Goal: Obtain resource: Download file/media

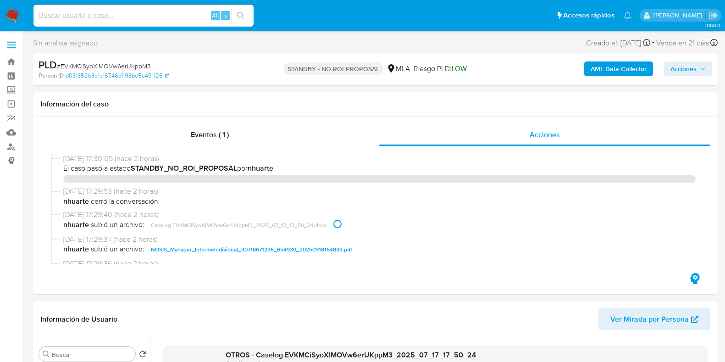
select select "10"
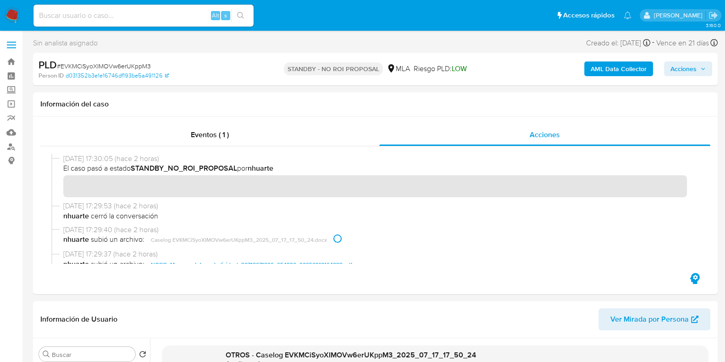
scroll to position [57, 0]
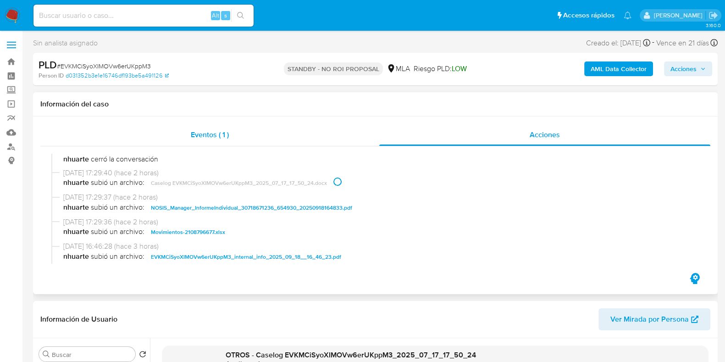
click at [204, 127] on div "Eventos ( 1 )" at bounding box center [209, 135] width 339 height 22
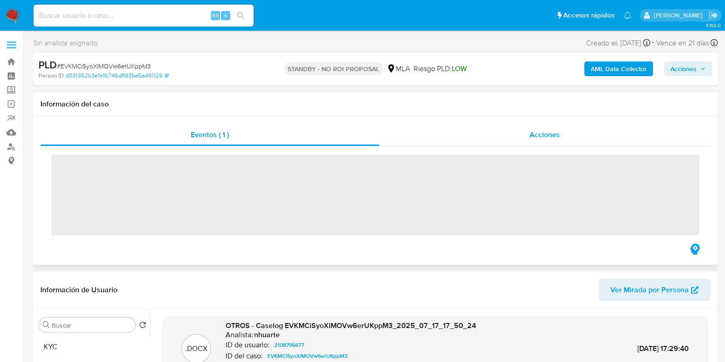
click at [558, 133] on span "Acciones" at bounding box center [544, 134] width 30 height 11
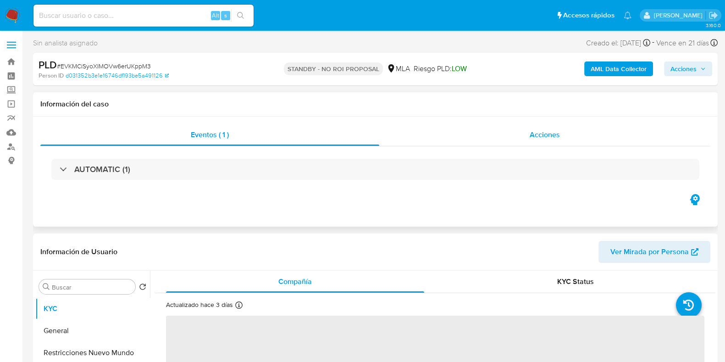
select select "10"
click at [528, 131] on div "Acciones" at bounding box center [544, 135] width 331 height 22
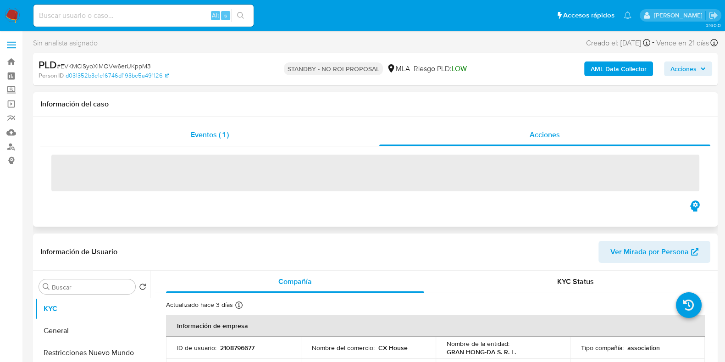
click at [224, 131] on span "Eventos ( 1 )" at bounding box center [210, 134] width 38 height 11
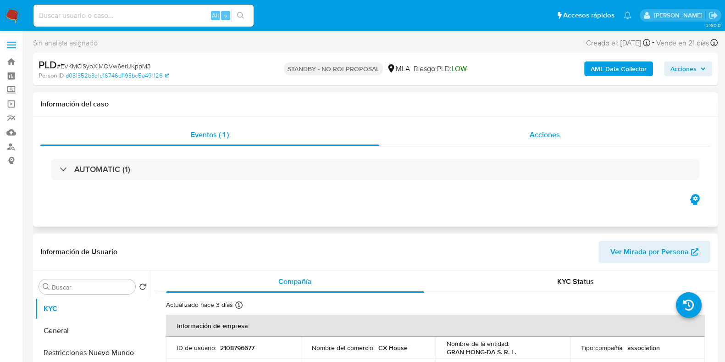
click at [558, 132] on span "Acciones" at bounding box center [544, 134] width 30 height 11
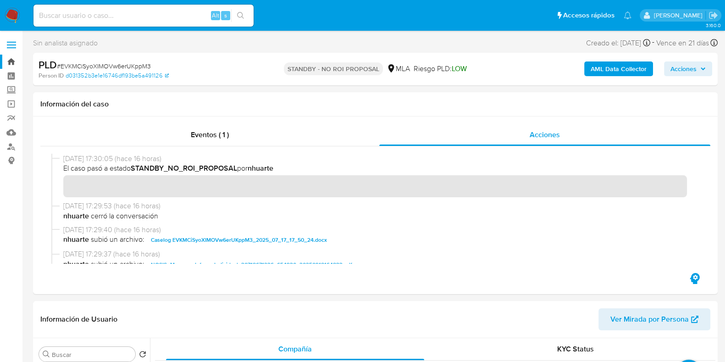
click at [11, 59] on link "Bandeja" at bounding box center [54, 62] width 109 height 14
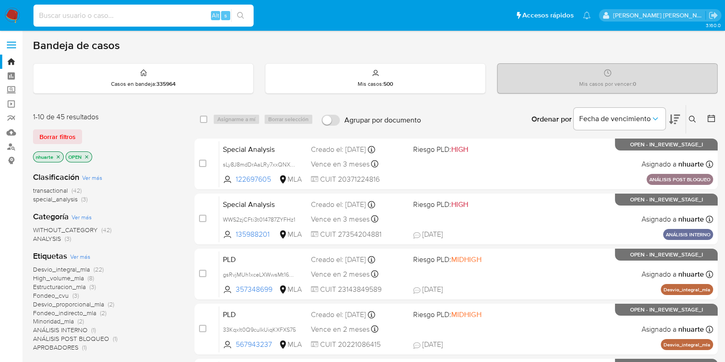
click at [68, 16] on input at bounding box center [143, 16] width 220 height 12
paste input "2193574616"
type input "2193574616"
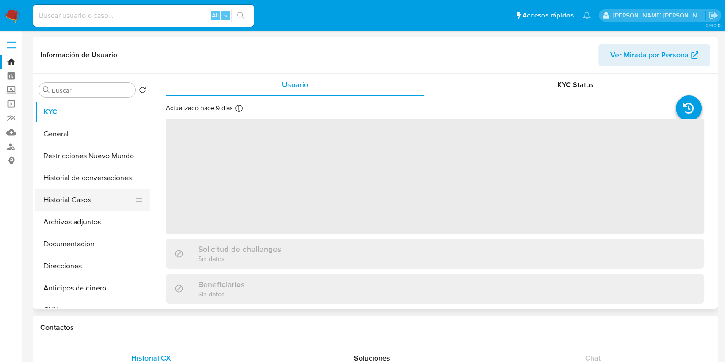
click at [80, 201] on button "Historial Casos" at bounding box center [88, 200] width 107 height 22
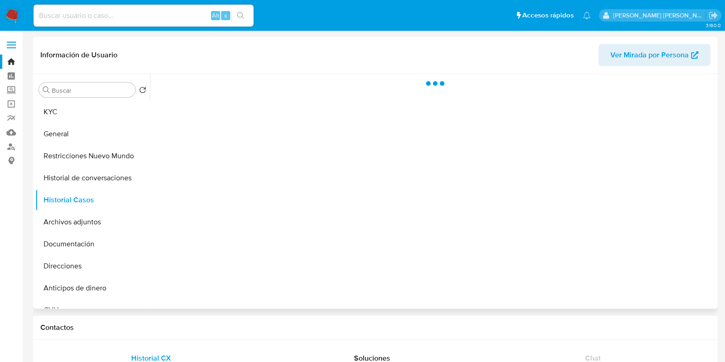
select select "10"
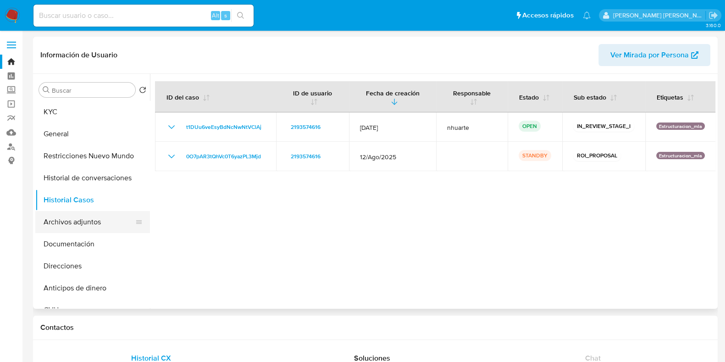
click at [87, 220] on button "Archivos adjuntos" at bounding box center [88, 222] width 107 height 22
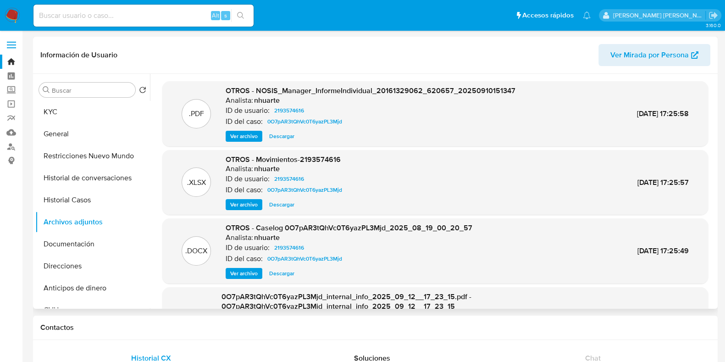
click at [241, 275] on span "Ver archivo" at bounding box center [244, 273] width 28 height 9
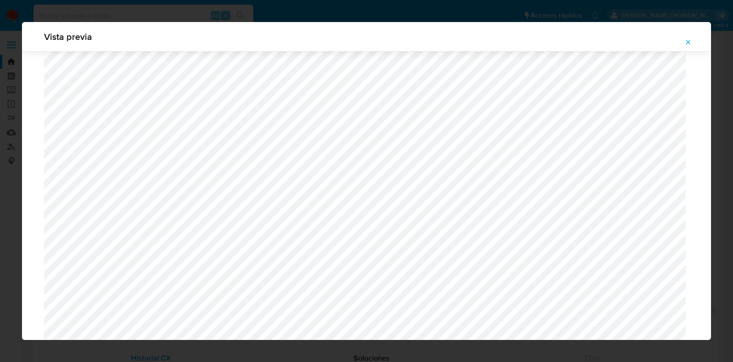
scroll to position [325, 0]
drag, startPoint x: 688, startPoint y: 39, endPoint x: 650, endPoint y: 57, distance: 41.2
click at [688, 39] on icon "Attachment preview" at bounding box center [688, 42] width 7 height 7
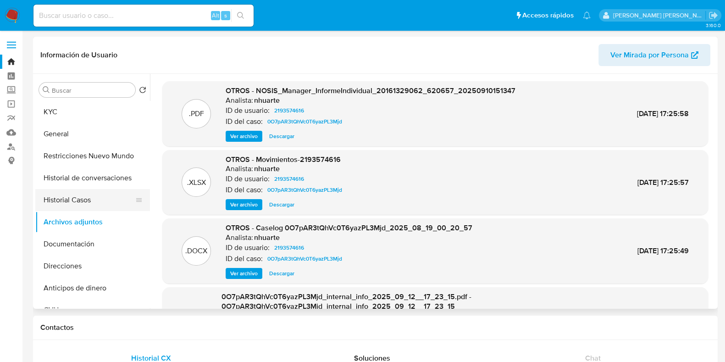
click at [83, 198] on button "Historial Casos" at bounding box center [88, 200] width 107 height 22
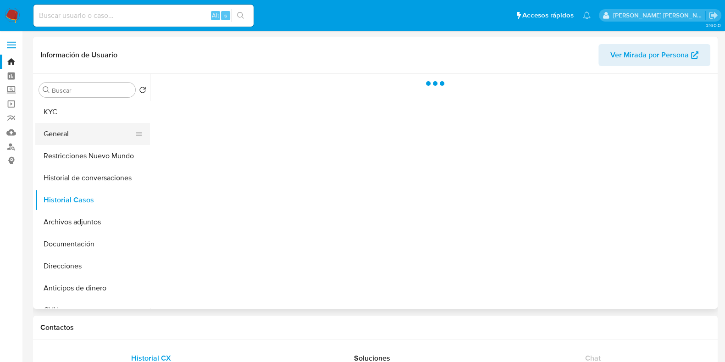
click at [80, 127] on button "General" at bounding box center [88, 134] width 107 height 22
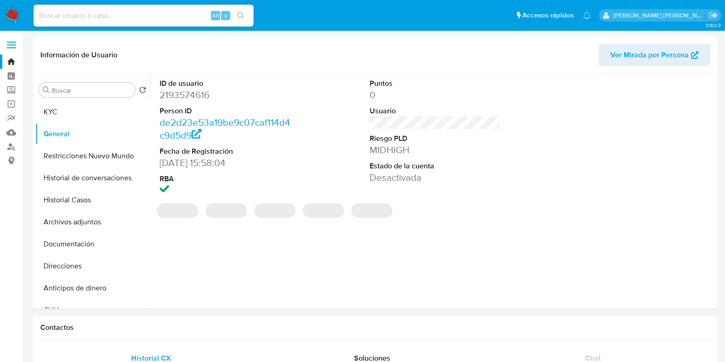
click at [199, 97] on dd "2193574616" at bounding box center [225, 94] width 131 height 13
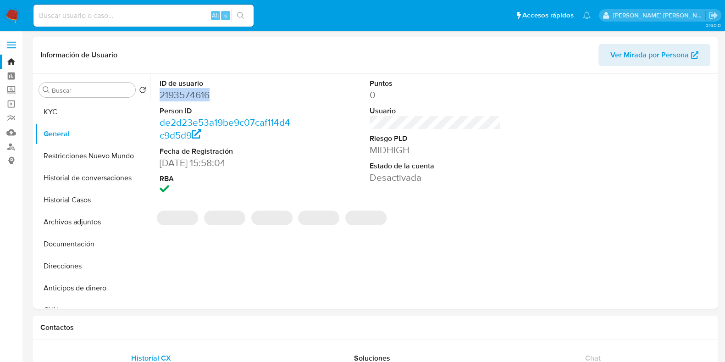
copy dd "2193574616"
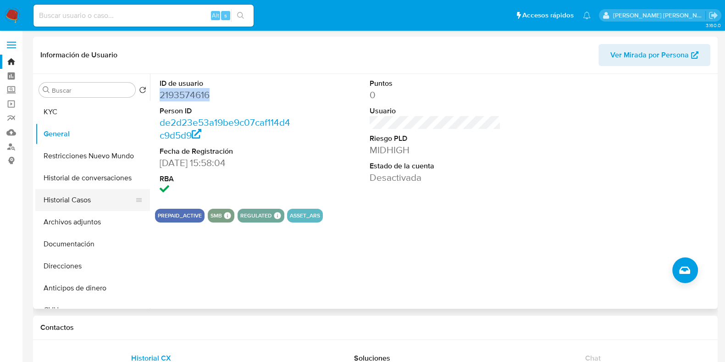
click at [100, 208] on button "Historial Casos" at bounding box center [88, 200] width 107 height 22
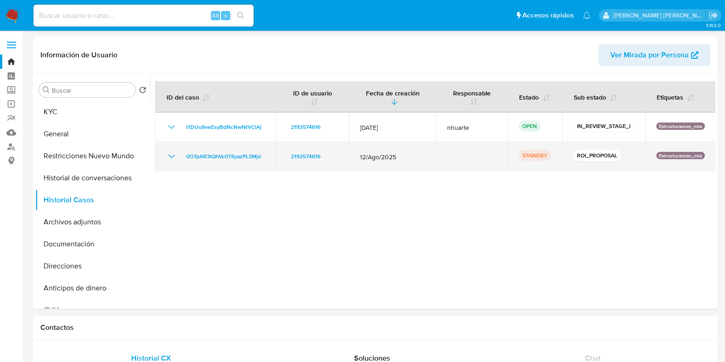
drag, startPoint x: 179, startPoint y: 146, endPoint x: 266, endPoint y: 147, distance: 87.6
click at [266, 147] on td "0O7pAR3tQhVc0T6yazPL3Mjd" at bounding box center [215, 156] width 121 height 29
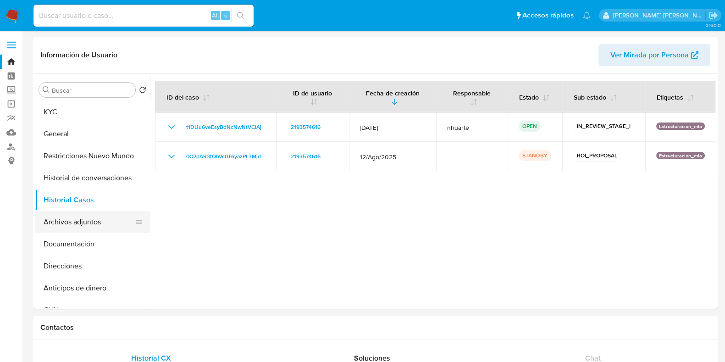
click at [94, 220] on button "Archivos adjuntos" at bounding box center [88, 222] width 107 height 22
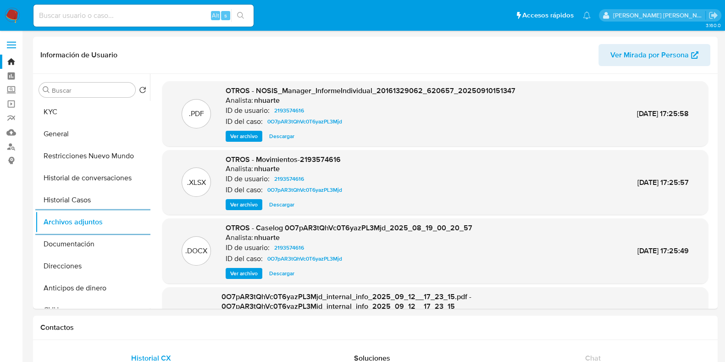
click at [245, 273] on span "Ver archivo" at bounding box center [244, 273] width 28 height 9
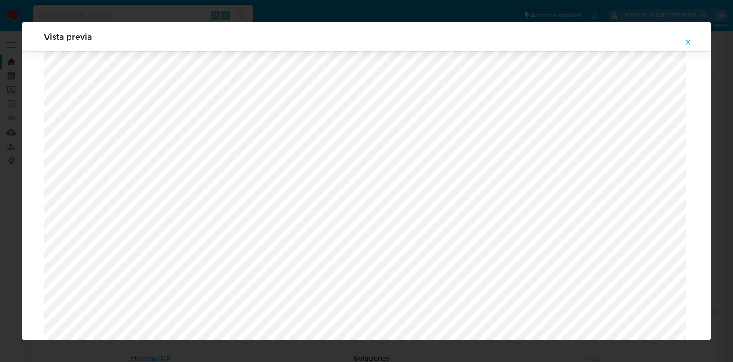
scroll to position [1700, 0]
click at [692, 43] on icon "Attachment preview" at bounding box center [688, 42] width 7 height 7
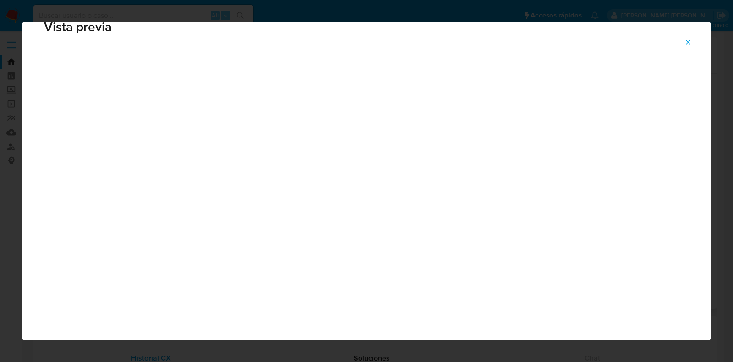
scroll to position [23, 0]
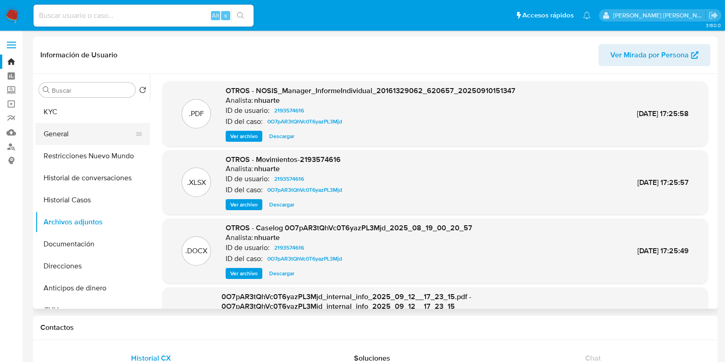
click at [96, 132] on button "General" at bounding box center [88, 134] width 107 height 22
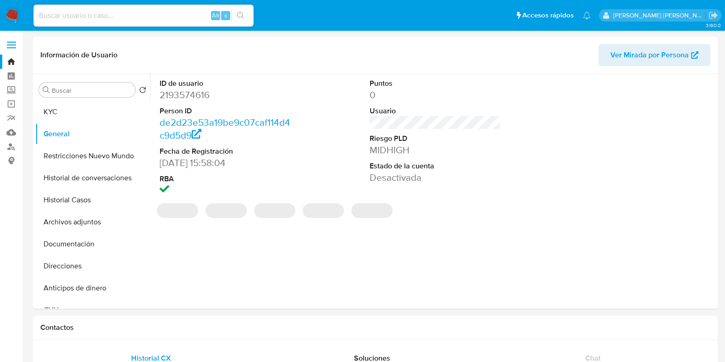
click at [202, 94] on dd "2193574616" at bounding box center [225, 94] width 131 height 13
copy dd "2193574616"
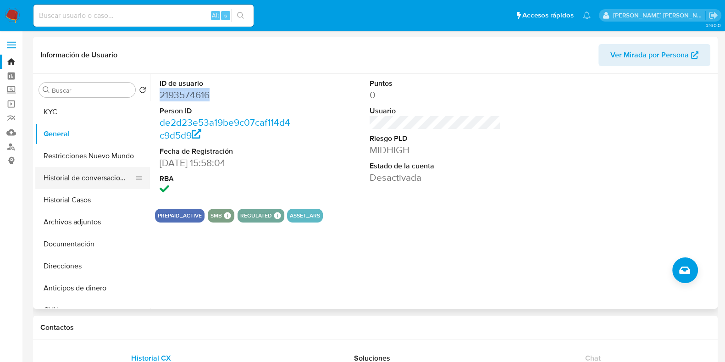
click at [103, 181] on button "Historial de conversaciones" at bounding box center [88, 178] width 107 height 22
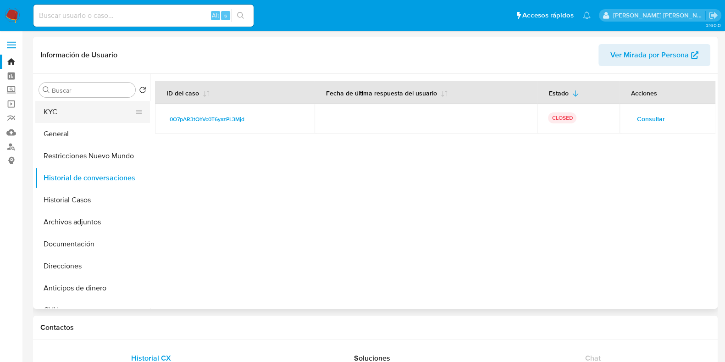
click at [57, 116] on button "KYC" at bounding box center [88, 112] width 107 height 22
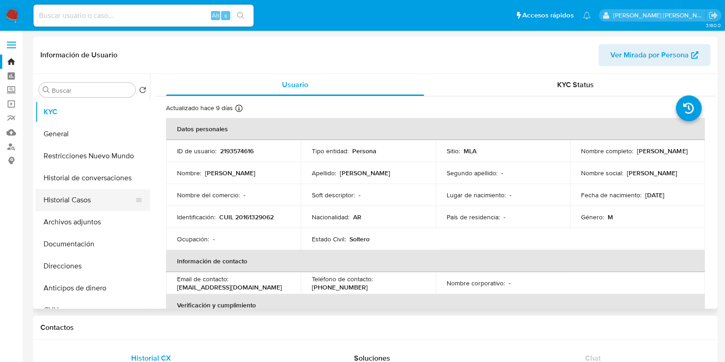
click at [94, 198] on button "Historial Casos" at bounding box center [88, 200] width 107 height 22
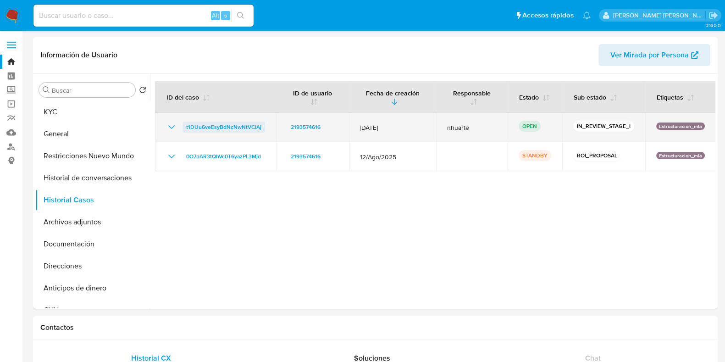
click at [224, 121] on span "t1DUu6veEsyBdNcNwNtVClAj" at bounding box center [223, 126] width 75 height 11
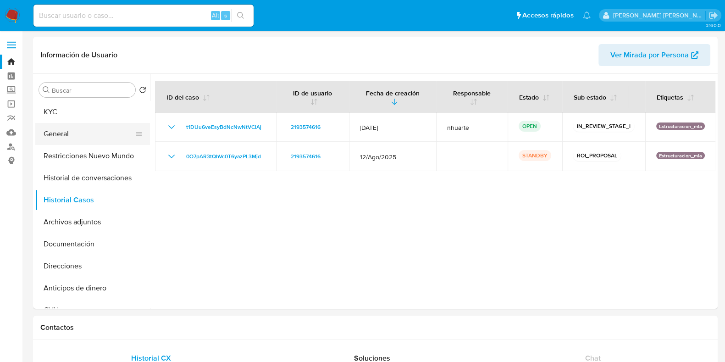
click at [80, 136] on button "General" at bounding box center [88, 134] width 107 height 22
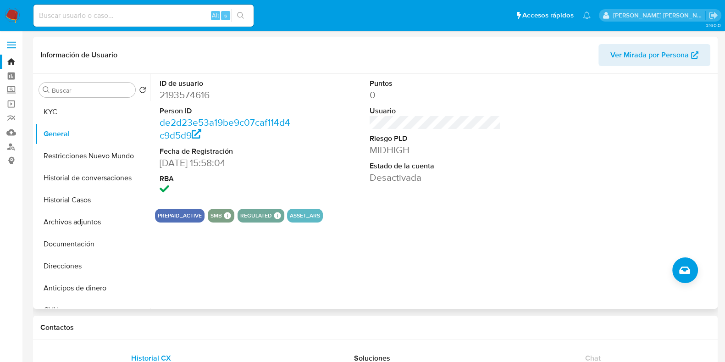
click at [187, 94] on dd "2193574616" at bounding box center [225, 94] width 131 height 13
copy dd "2193574616"
click at [107, 17] on input at bounding box center [143, 16] width 220 height 12
paste input "287483337"
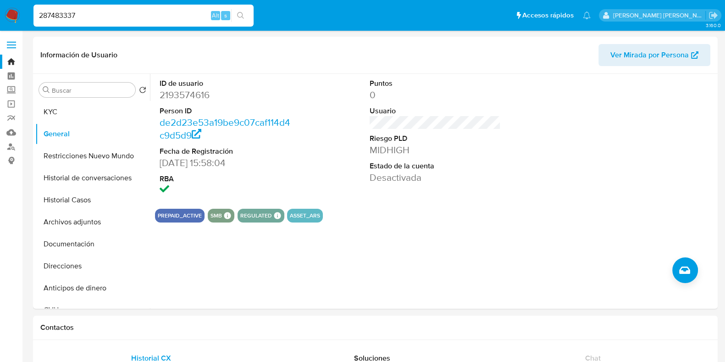
type input "287483337"
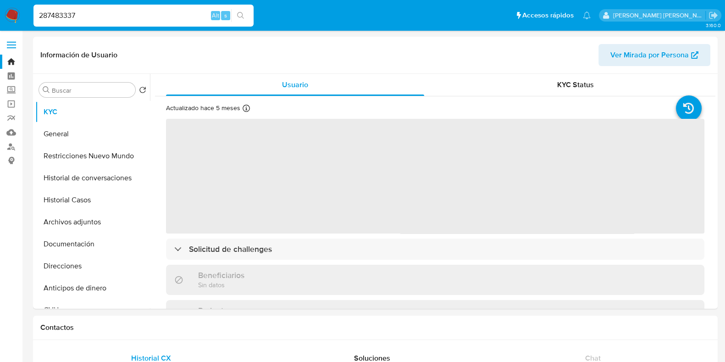
select select "10"
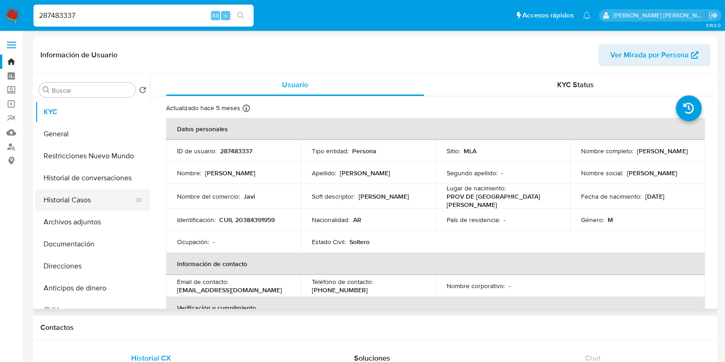
click at [72, 199] on button "Historial Casos" at bounding box center [88, 200] width 107 height 22
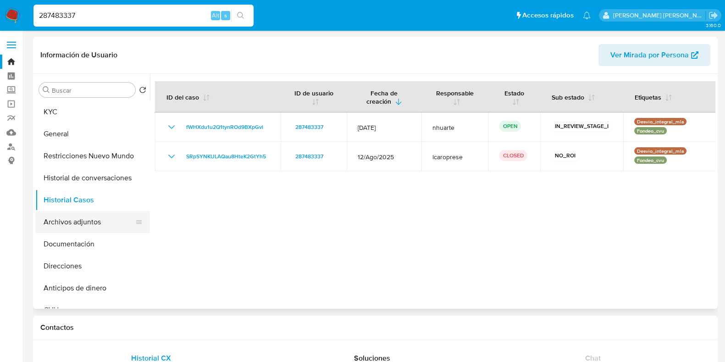
click at [97, 226] on button "Archivos adjuntos" at bounding box center [88, 222] width 107 height 22
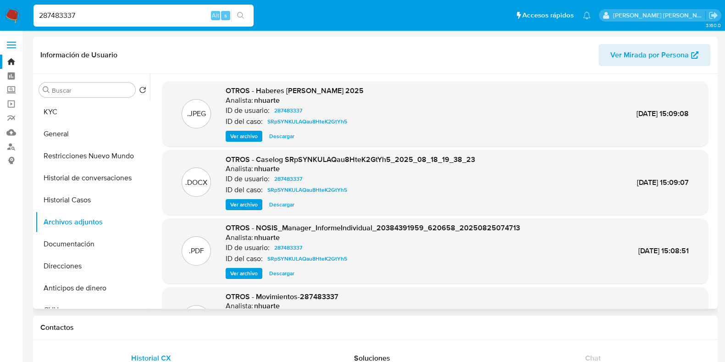
click at [252, 207] on span "Ver archivo" at bounding box center [244, 204] width 28 height 9
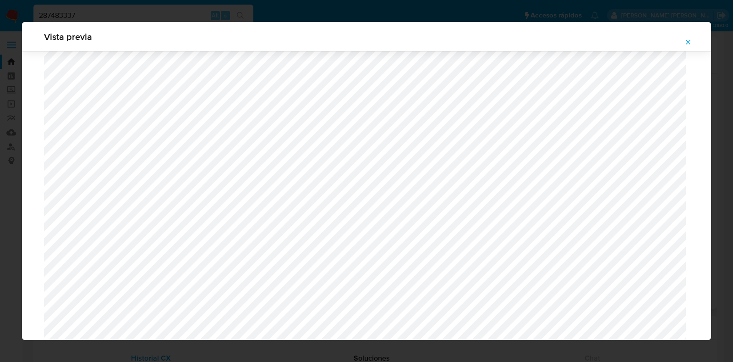
scroll to position [2574, 0]
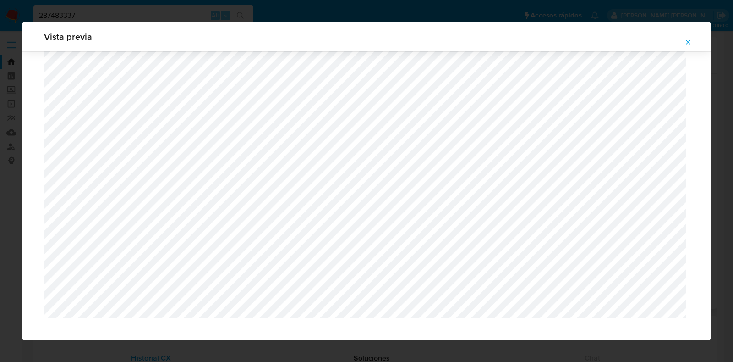
click at [689, 45] on icon "Attachment preview" at bounding box center [688, 42] width 7 height 7
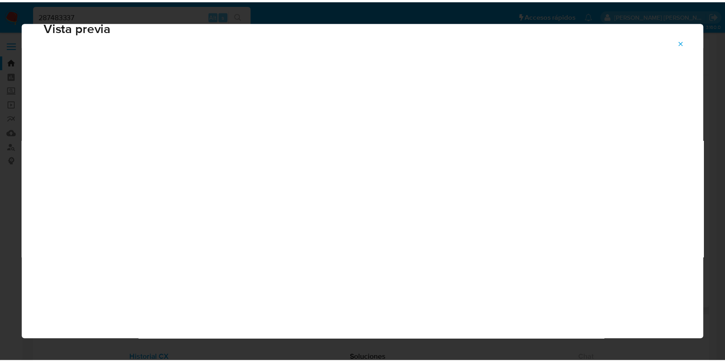
scroll to position [23, 0]
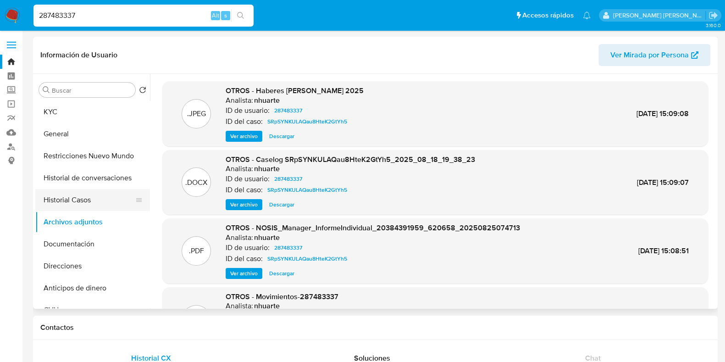
click at [104, 196] on button "Historial Casos" at bounding box center [88, 200] width 107 height 22
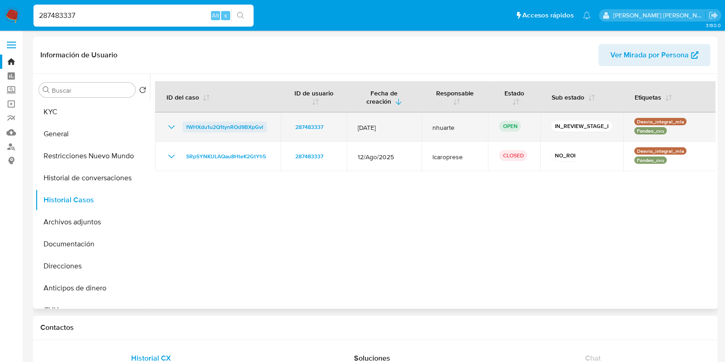
click at [237, 125] on span "fWHXdu1u2Q1tynROd9BXpGvl" at bounding box center [224, 126] width 77 height 11
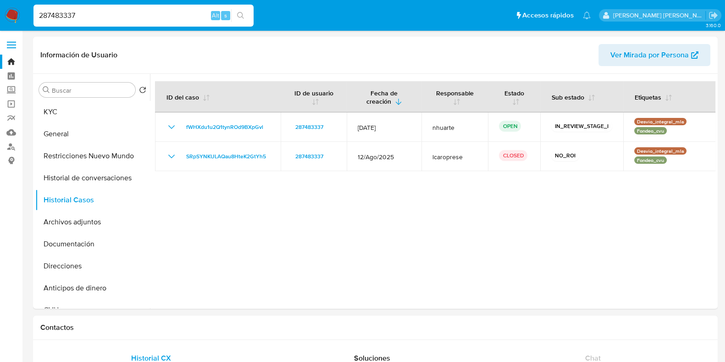
drag, startPoint x: 88, startPoint y: 17, endPoint x: 14, endPoint y: 19, distance: 74.3
click at [14, 19] on nav "Pausado Ver notificaciones 287483337 Alt s Accesos rápidos Presiona las siguien…" at bounding box center [362, 15] width 725 height 31
paste input "3897362"
type input "3897362"
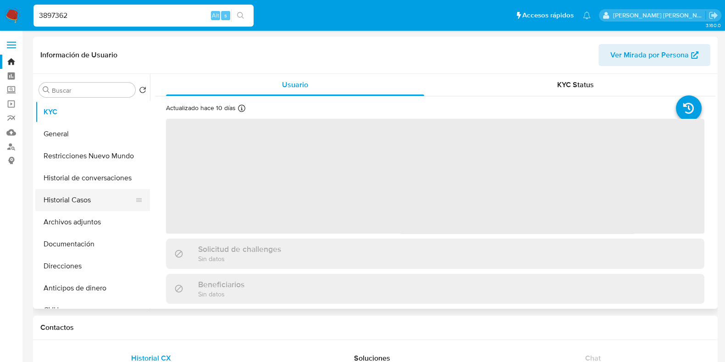
drag, startPoint x: 68, startPoint y: 199, endPoint x: 87, endPoint y: 202, distance: 19.4
click at [68, 199] on button "Historial Casos" at bounding box center [88, 200] width 107 height 22
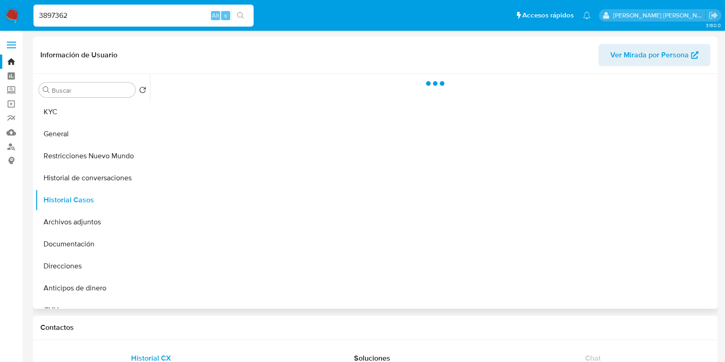
select select "10"
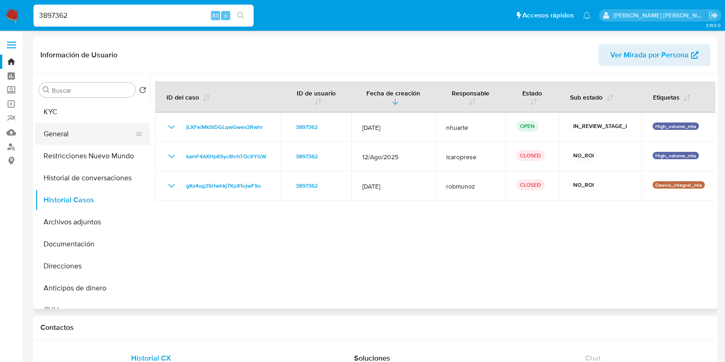
click at [80, 128] on button "General" at bounding box center [88, 134] width 107 height 22
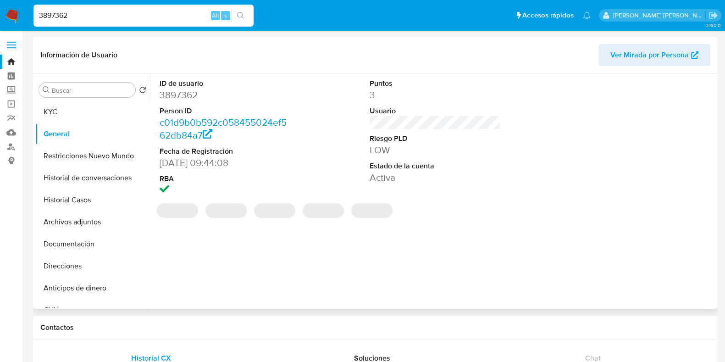
click at [185, 86] on dt "ID de usuario" at bounding box center [225, 83] width 131 height 10
click at [184, 92] on dd "3897362" at bounding box center [225, 94] width 131 height 13
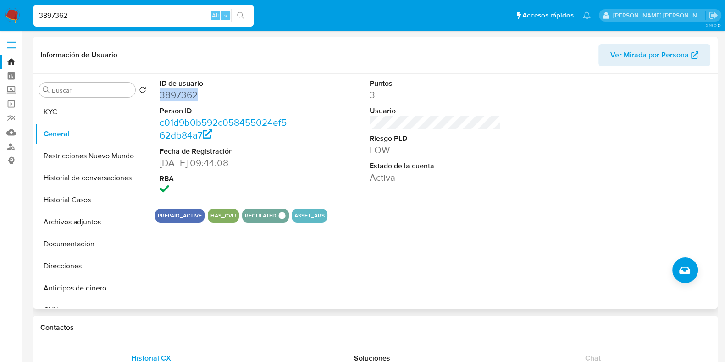
copy dd "3897362"
click at [69, 211] on button "Archivos adjuntos" at bounding box center [88, 222] width 107 height 22
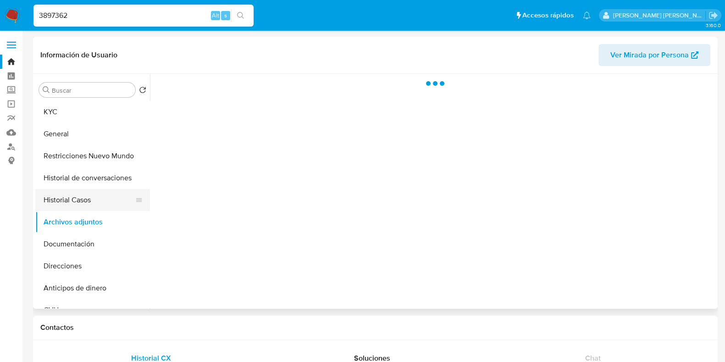
click at [83, 195] on button "Historial Casos" at bounding box center [88, 200] width 107 height 22
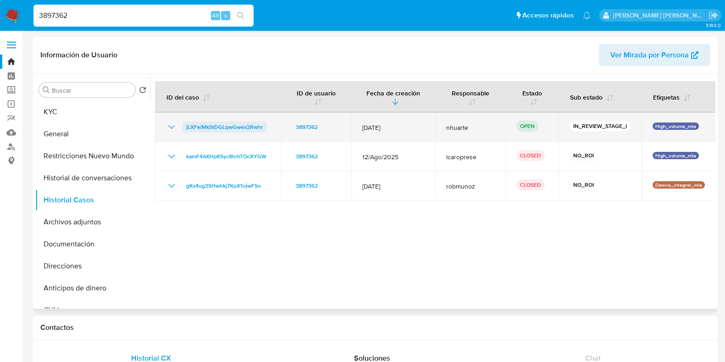
click at [222, 130] on span "jLXFeiMkStDGLqwGwev2Rwhr" at bounding box center [224, 126] width 77 height 11
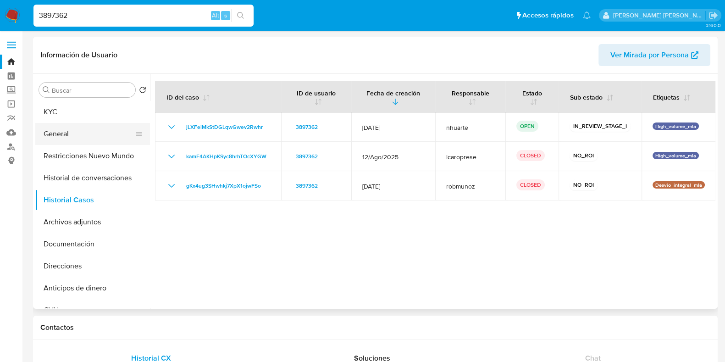
click at [105, 137] on button "General" at bounding box center [88, 134] width 107 height 22
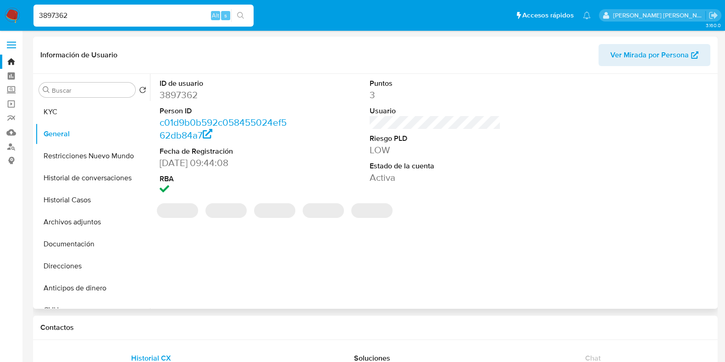
click at [192, 97] on dd "3897362" at bounding box center [225, 94] width 131 height 13
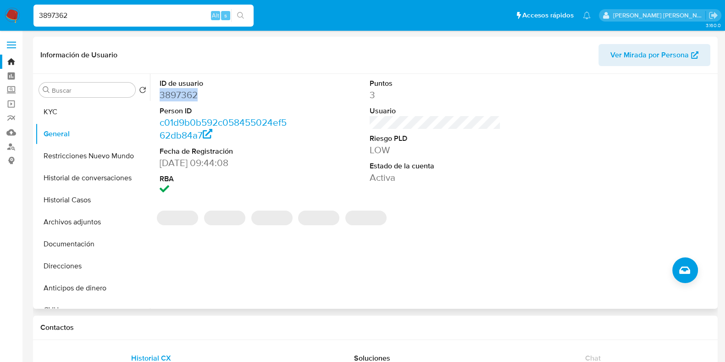
copy dd "3897362"
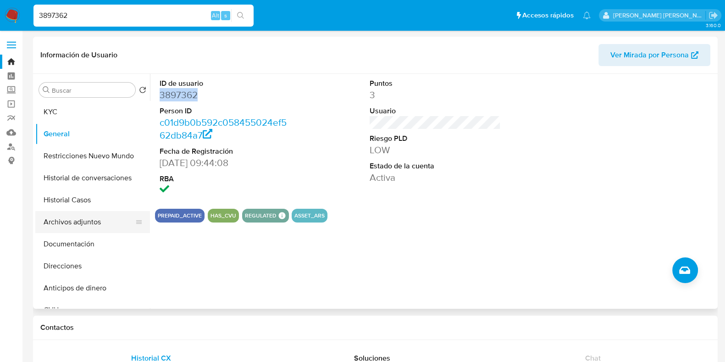
click at [92, 215] on button "Archivos adjuntos" at bounding box center [88, 222] width 107 height 22
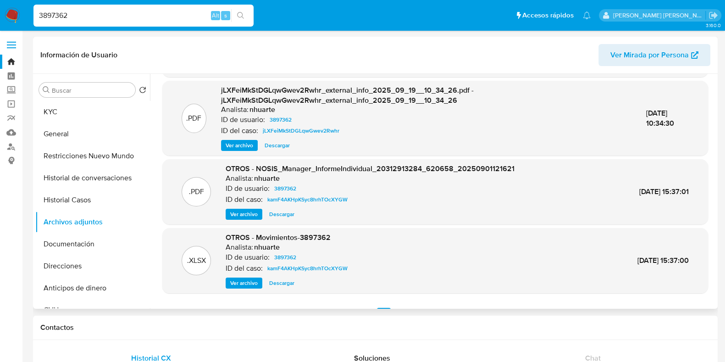
scroll to position [97, 0]
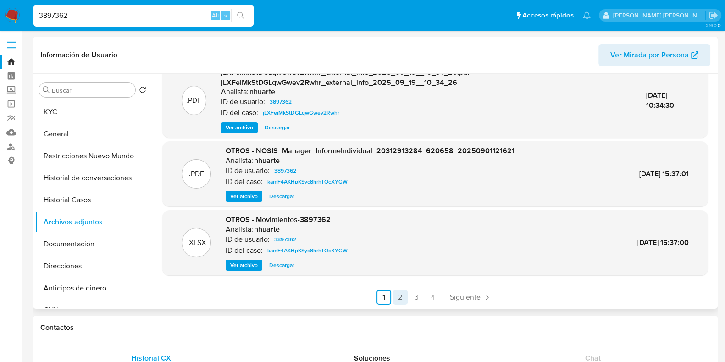
click at [401, 294] on link "2" at bounding box center [400, 297] width 15 height 15
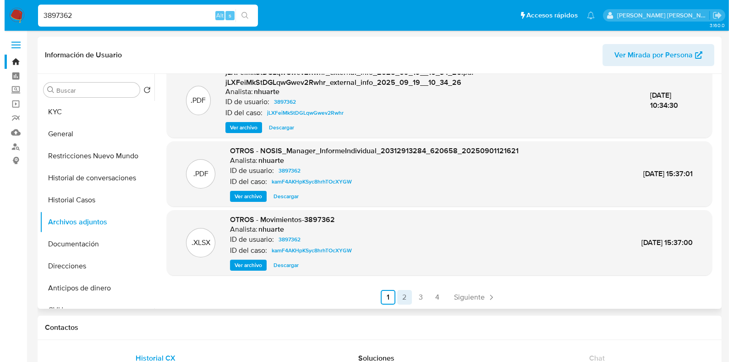
scroll to position [0, 0]
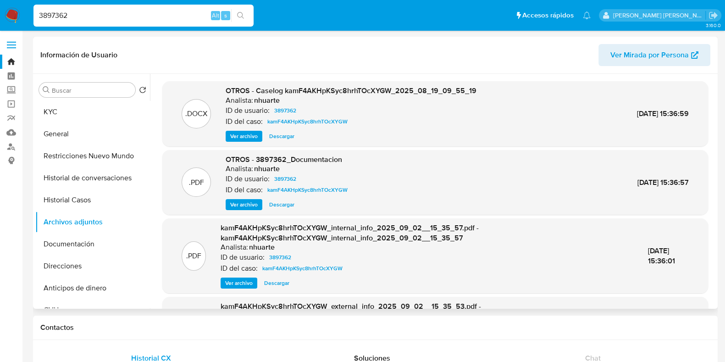
click at [245, 134] on span "Ver archivo" at bounding box center [244, 136] width 28 height 9
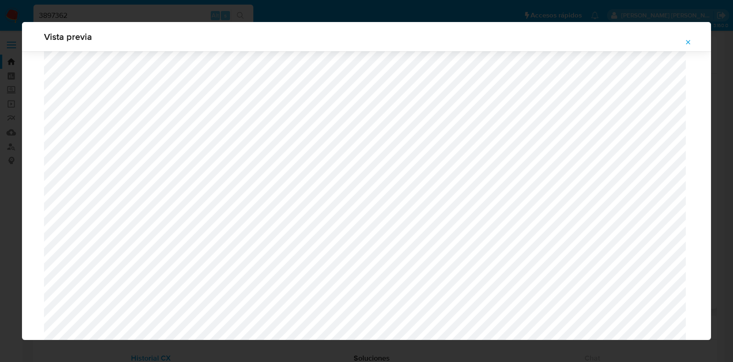
scroll to position [0, 18]
click at [689, 43] on icon "Attachment preview" at bounding box center [688, 42] width 7 height 7
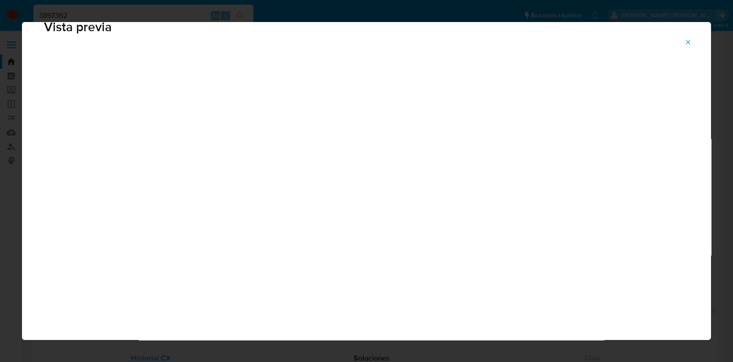
scroll to position [23, 0]
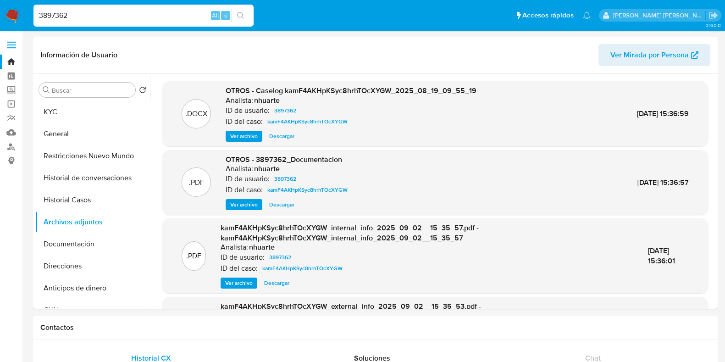
drag, startPoint x: 111, startPoint y: 13, endPoint x: 10, endPoint y: 15, distance: 101.3
click at [10, 15] on nav "Pausado Ver notificaciones 3897362 Alt s Accesos rápidos Presiona las siguiente…" at bounding box center [362, 15] width 725 height 31
paste input "101530654"
type input "101530654"
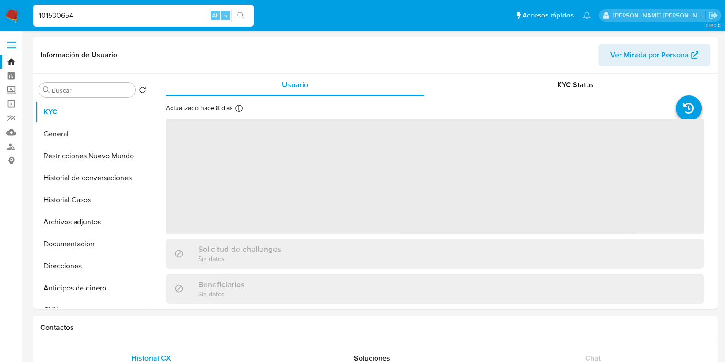
select select "10"
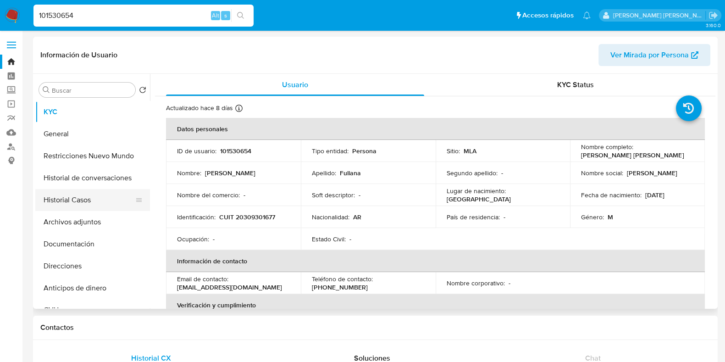
click at [83, 196] on button "Historial Casos" at bounding box center [88, 200] width 107 height 22
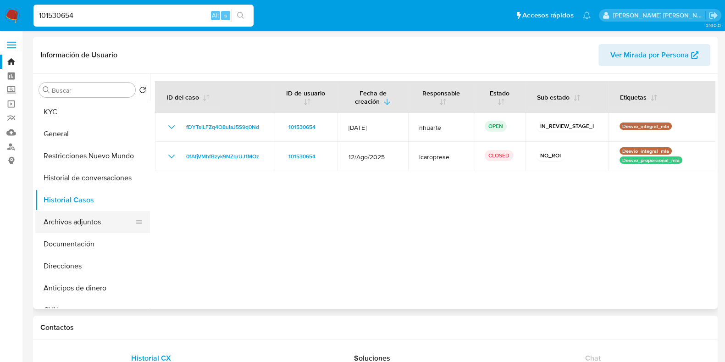
click at [105, 223] on button "Archivos adjuntos" at bounding box center [88, 222] width 107 height 22
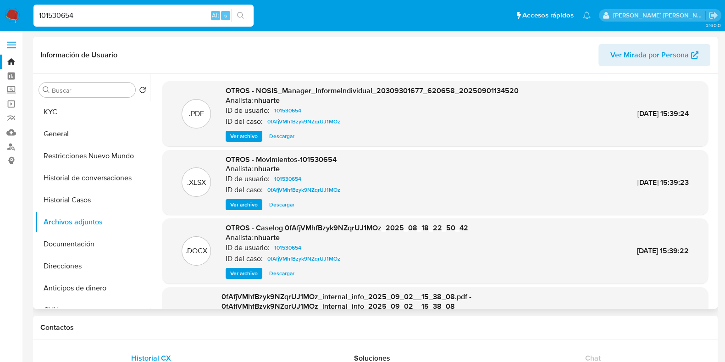
click at [253, 269] on span "Ver archivo" at bounding box center [244, 273] width 28 height 9
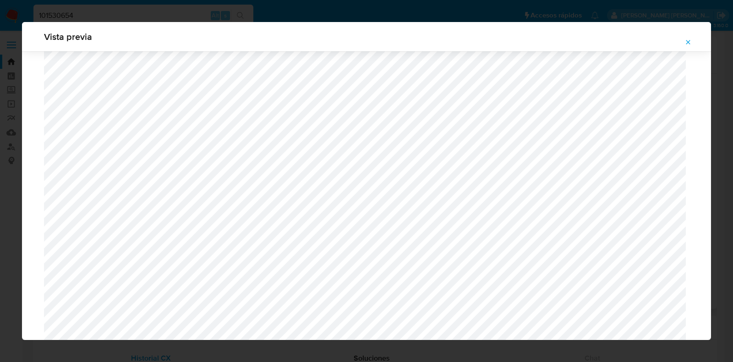
scroll to position [898, 0]
drag, startPoint x: 687, startPoint y: 41, endPoint x: 653, endPoint y: 54, distance: 36.0
click at [687, 41] on icon "Attachment preview" at bounding box center [688, 42] width 7 height 7
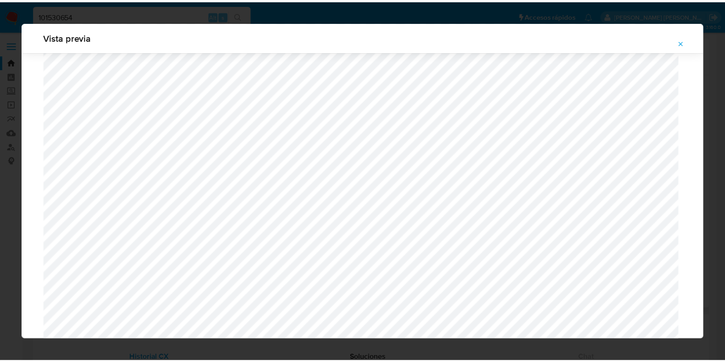
scroll to position [23, 0]
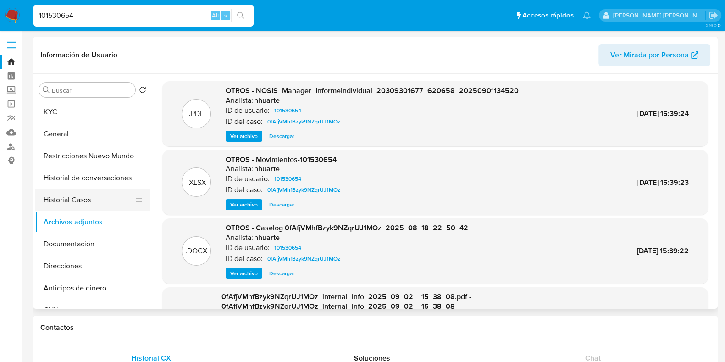
click at [71, 195] on button "Historial Casos" at bounding box center [88, 200] width 107 height 22
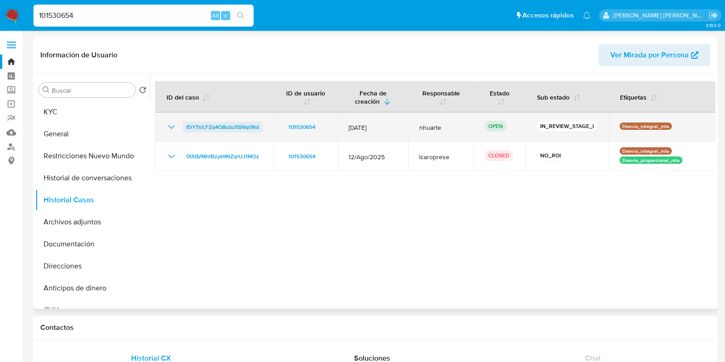
click at [241, 129] on span "fDYTslLFZq4O8ulaJ5S9q0Nd" at bounding box center [222, 126] width 73 height 11
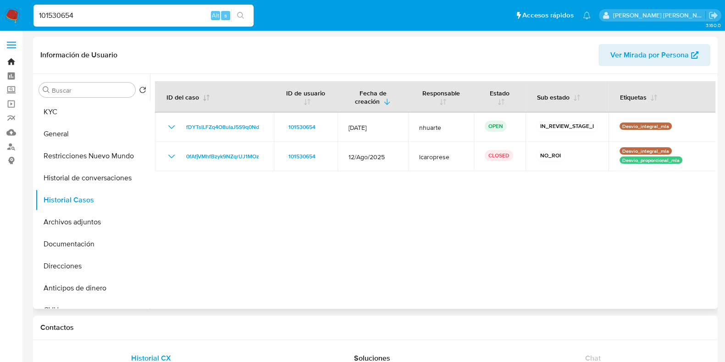
click at [11, 58] on link "Bandeja" at bounding box center [54, 62] width 109 height 14
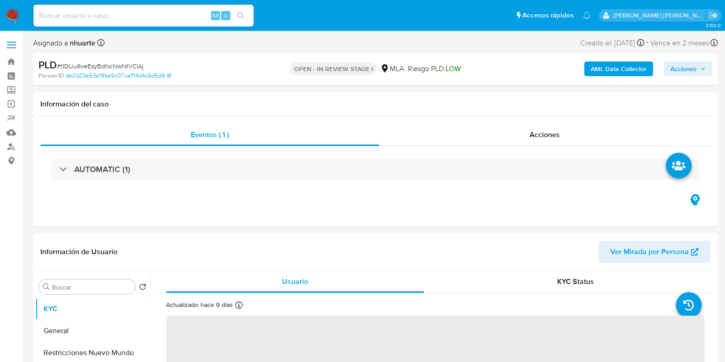
select select "10"
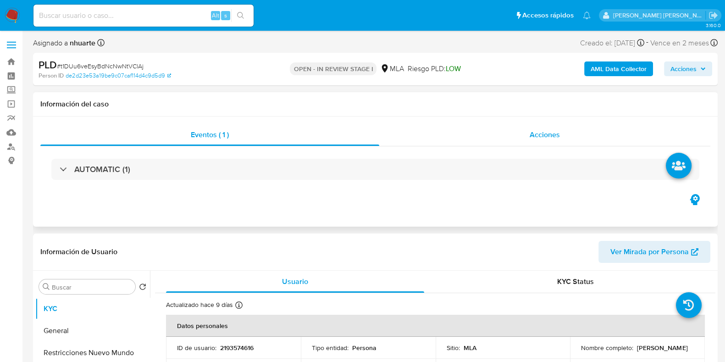
click at [538, 138] on span "Acciones" at bounding box center [544, 134] width 30 height 11
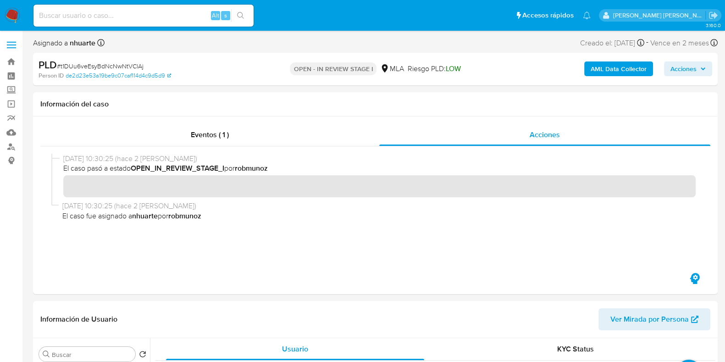
click at [606, 76] on b "AML Data Collector" at bounding box center [618, 68] width 56 height 15
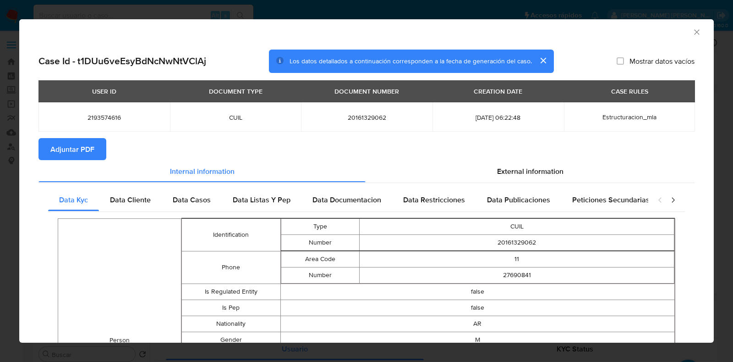
click at [60, 139] on span "Adjuntar PDF" at bounding box center [72, 149] width 44 height 20
click at [689, 27] on div "AML Data Collector" at bounding box center [366, 30] width 695 height 23
click at [693, 32] on icon "Cerrar ventana" at bounding box center [697, 32] width 9 height 9
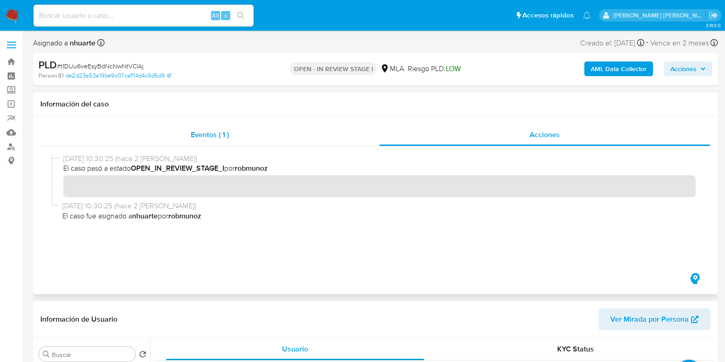
click at [213, 137] on span "Eventos ( 1 )" at bounding box center [210, 134] width 38 height 11
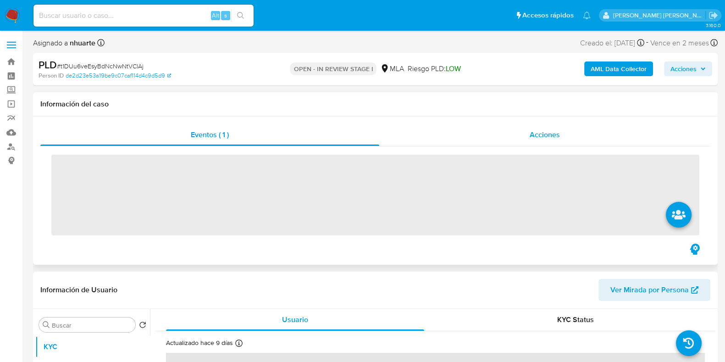
click at [541, 137] on span "Acciones" at bounding box center [544, 134] width 30 height 11
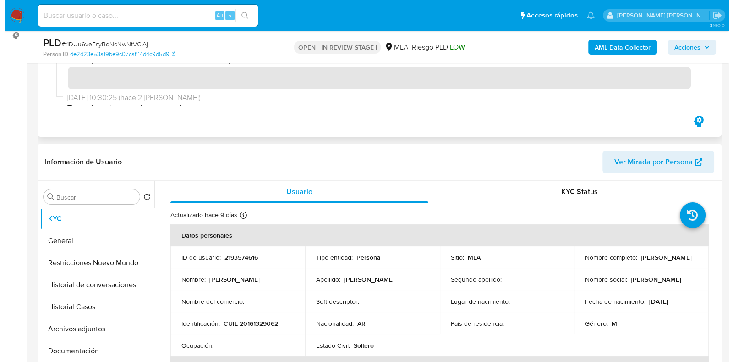
scroll to position [172, 0]
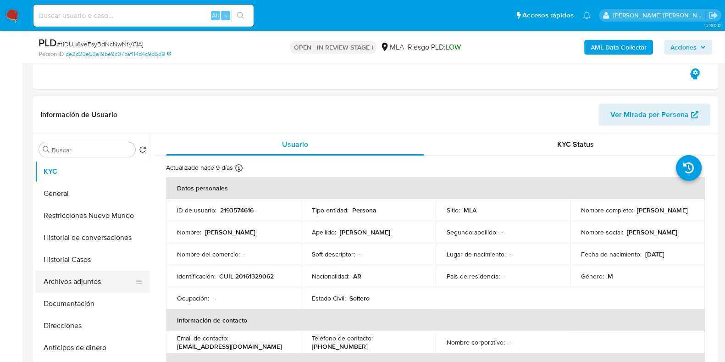
click at [79, 289] on button "Archivos adjuntos" at bounding box center [88, 281] width 107 height 22
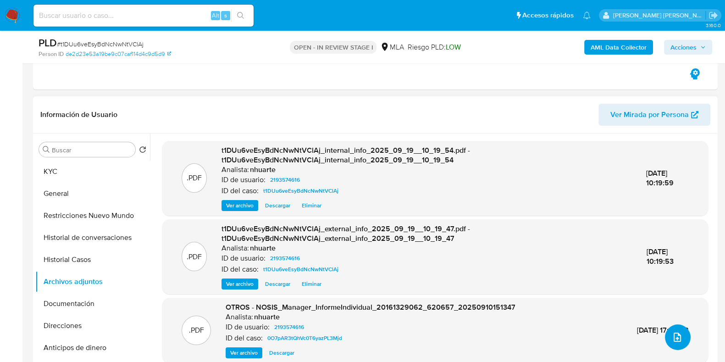
click at [672, 333] on icon "upload-file" at bounding box center [677, 336] width 11 height 11
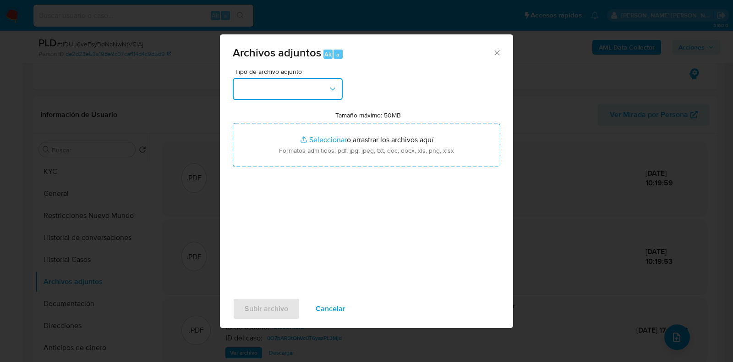
click at [335, 88] on icon "button" at bounding box center [332, 89] width 5 height 3
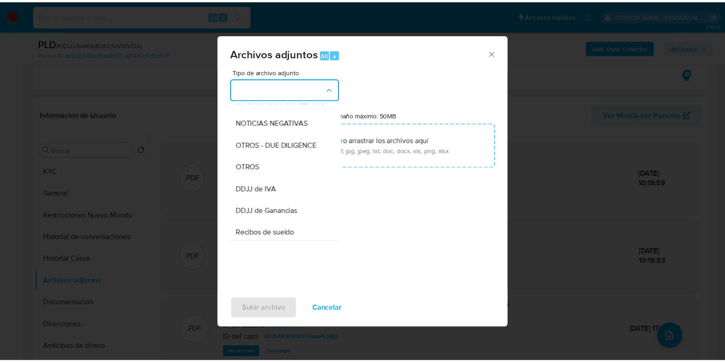
scroll to position [134, 0]
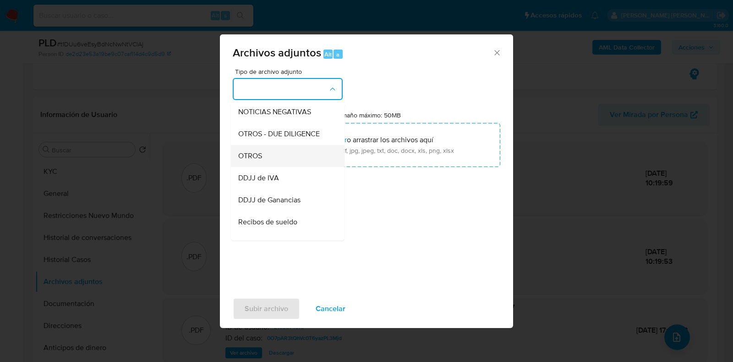
click at [275, 164] on div "OTROS" at bounding box center [285, 156] width 94 height 22
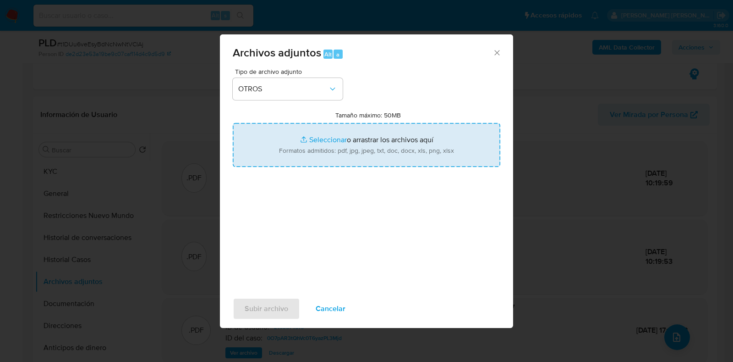
type input "C:\fakepath\Caselog t1DUu6veEsyBdNcNwNtVClAj_2025_09_18_10_52_18.docx"
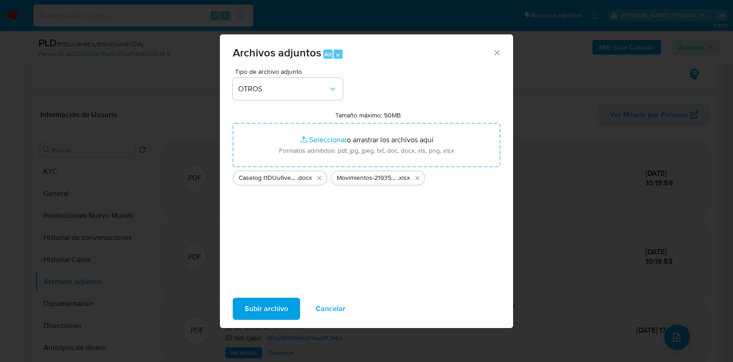
click at [264, 303] on span "Subir archivo" at bounding box center [267, 308] width 44 height 20
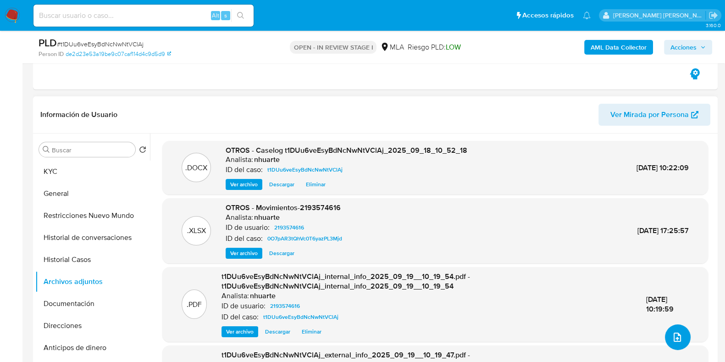
scroll to position [0, 0]
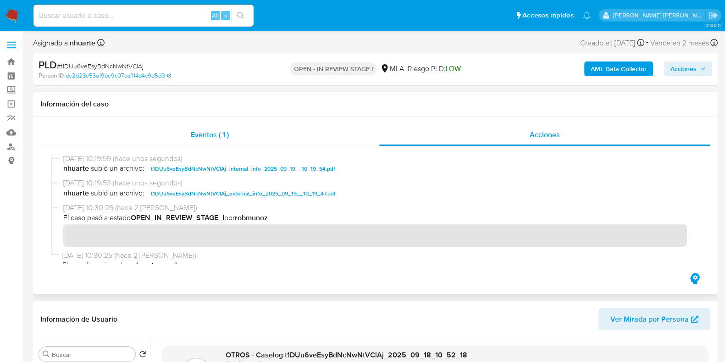
click at [207, 125] on div "Eventos ( 1 )" at bounding box center [209, 135] width 339 height 22
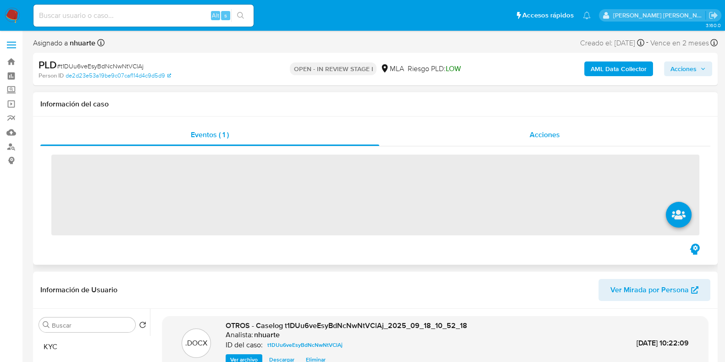
click at [548, 129] on div "Acciones" at bounding box center [544, 135] width 331 height 22
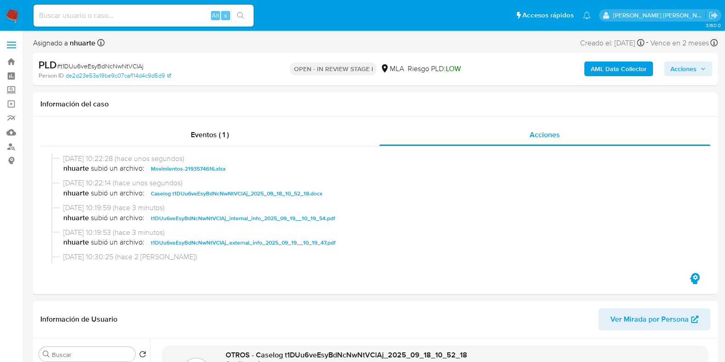
click at [692, 70] on span "Acciones" at bounding box center [683, 68] width 26 height 15
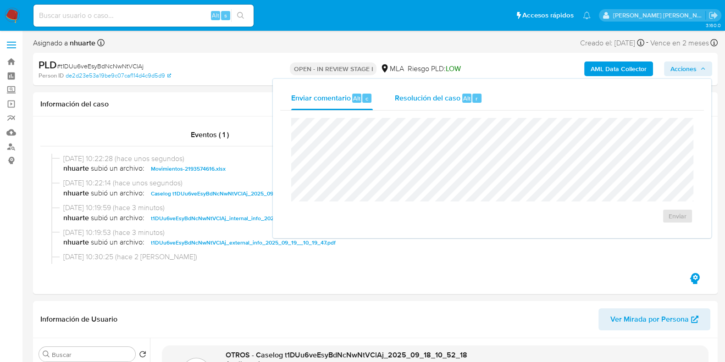
drag, startPoint x: 430, startPoint y: 106, endPoint x: 411, endPoint y: 116, distance: 21.5
click at [429, 105] on div "Resolución del caso Alt r" at bounding box center [439, 98] width 88 height 24
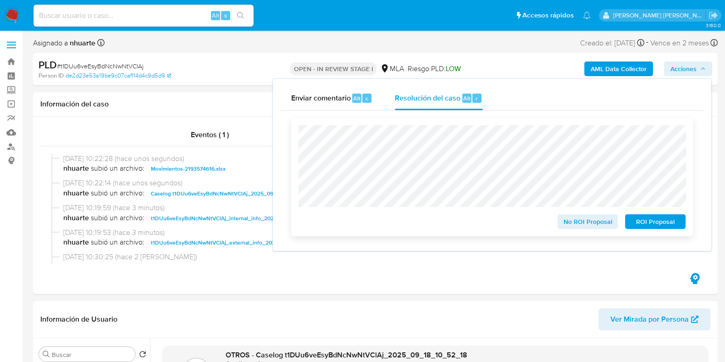
click at [650, 226] on span "ROI Proposal" at bounding box center [655, 221] width 48 height 13
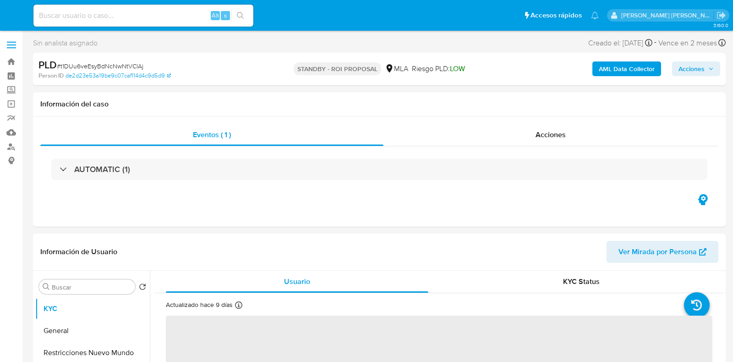
select select "10"
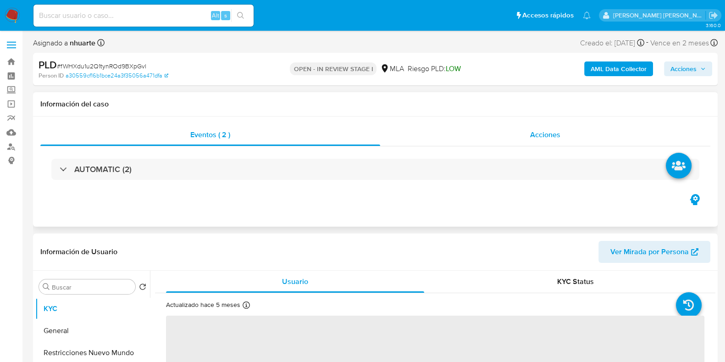
click at [538, 132] on span "Acciones" at bounding box center [545, 134] width 30 height 11
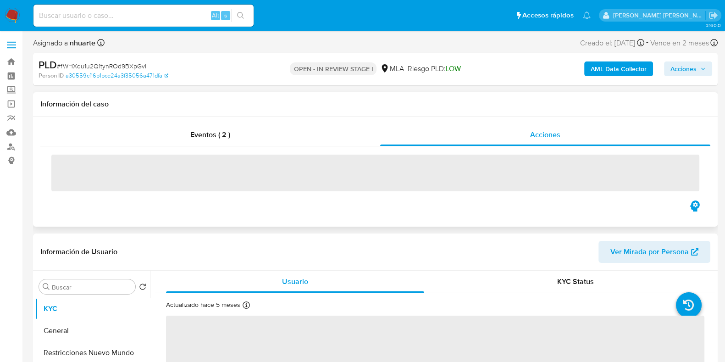
select select "10"
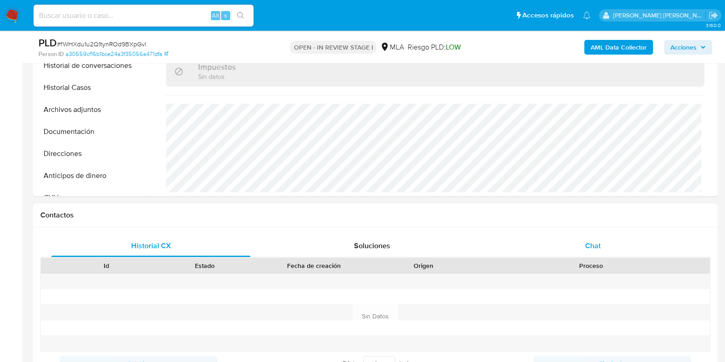
scroll to position [516, 0]
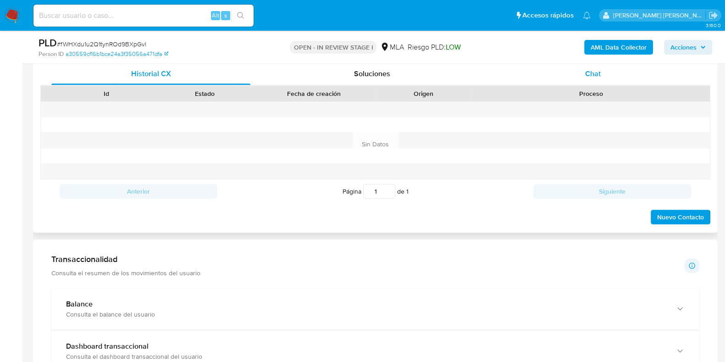
click at [593, 74] on span "Chat" at bounding box center [593, 73] width 16 height 11
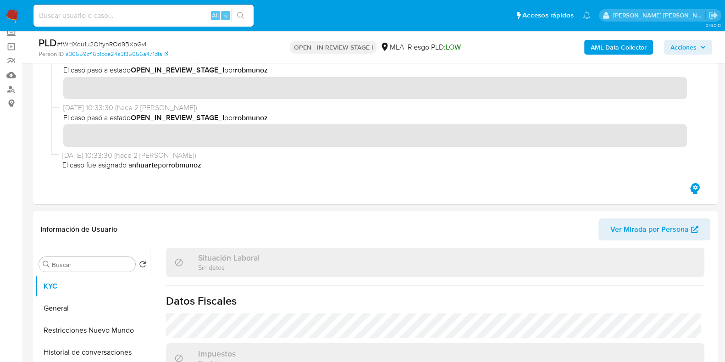
scroll to position [0, 0]
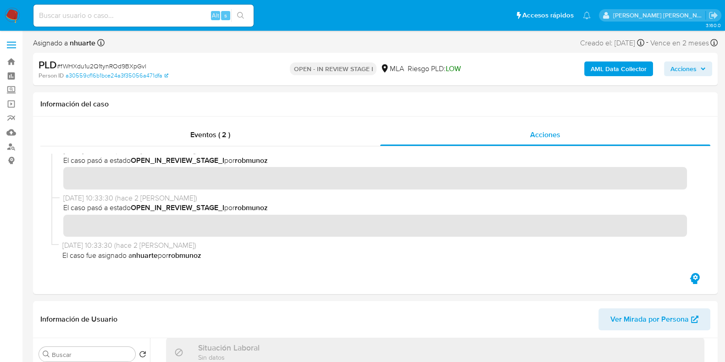
click at [601, 67] on b "AML Data Collector" at bounding box center [618, 68] width 56 height 15
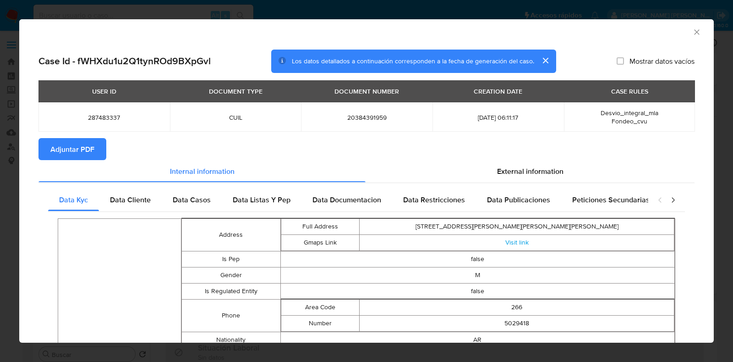
click at [86, 151] on span "Adjuntar PDF" at bounding box center [72, 149] width 44 height 20
click at [694, 32] on icon "Cerrar ventana" at bounding box center [696, 31] width 5 height 5
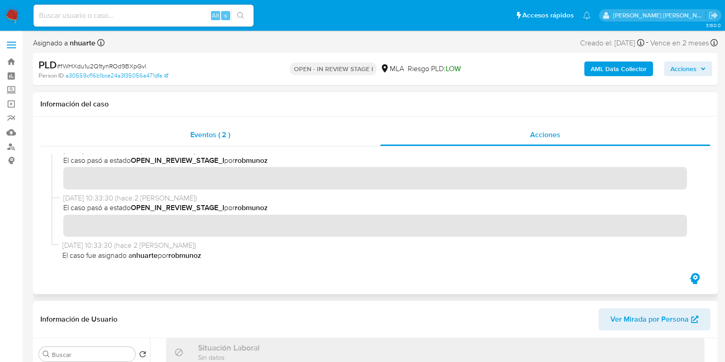
drag, startPoint x: 184, startPoint y: 138, endPoint x: 191, endPoint y: 137, distance: 6.6
click at [184, 138] on div "Eventos ( 2 )" at bounding box center [210, 135] width 340 height 22
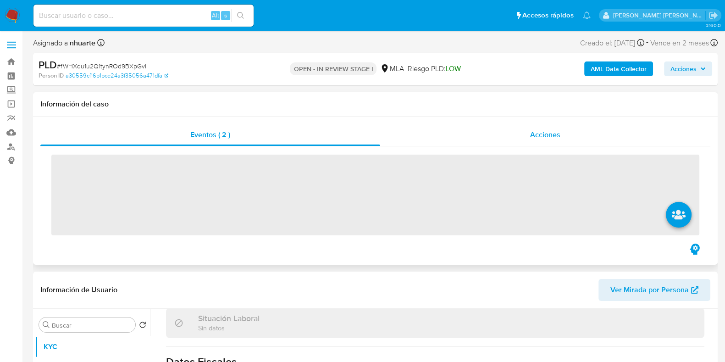
click at [559, 134] on span "Acciones" at bounding box center [545, 134] width 30 height 11
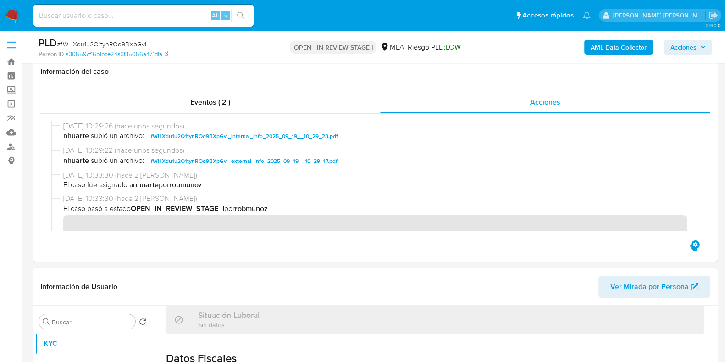
scroll to position [172, 0]
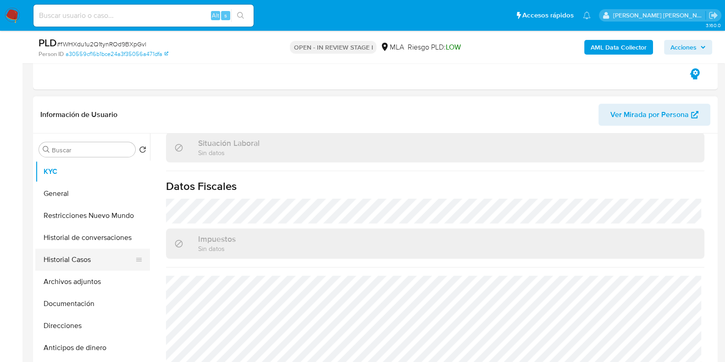
click at [93, 264] on button "Historial Casos" at bounding box center [88, 259] width 107 height 22
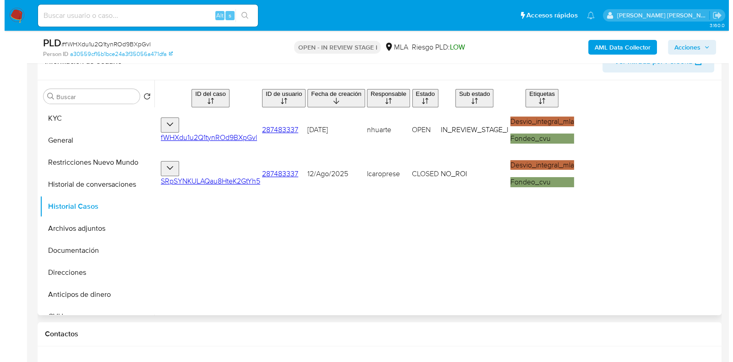
scroll to position [287, 0]
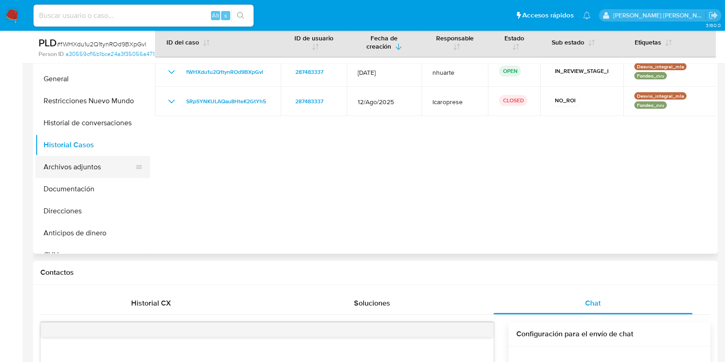
click at [110, 167] on button "Archivos adjuntos" at bounding box center [88, 167] width 107 height 22
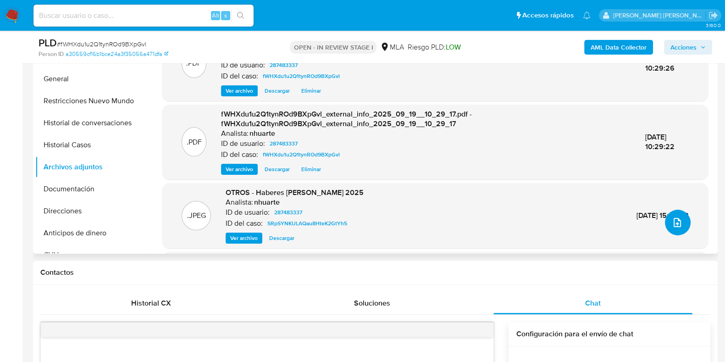
click at [674, 223] on icon "upload-file" at bounding box center [677, 222] width 11 height 11
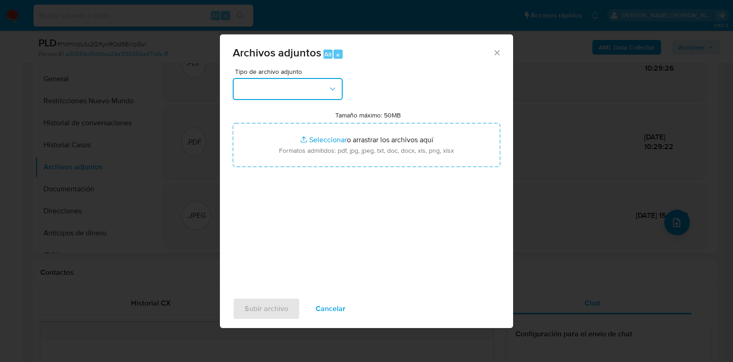
click at [329, 90] on icon "button" at bounding box center [332, 88] width 9 height 9
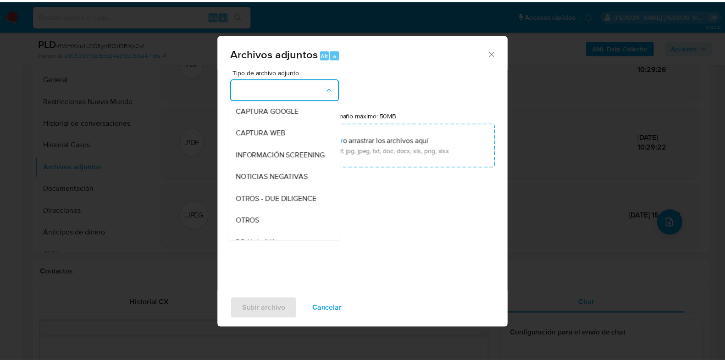
scroll to position [78, 0]
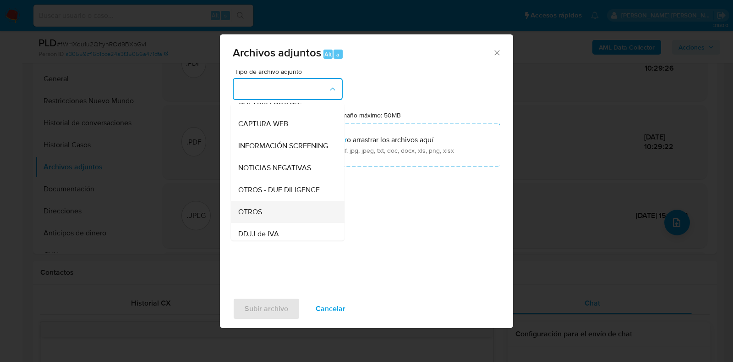
click at [277, 220] on div "OTROS" at bounding box center [285, 212] width 94 height 22
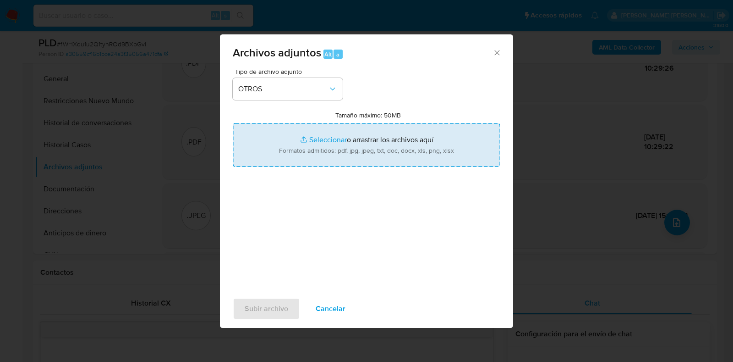
type input "C:\fakepath\Movimientos-287483337.xlsx"
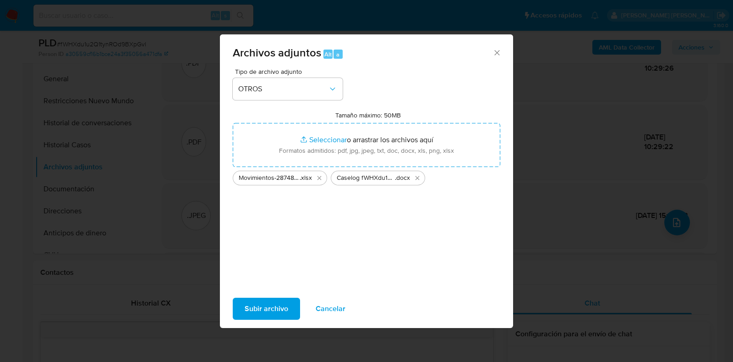
click at [276, 306] on span "Subir archivo" at bounding box center [267, 308] width 44 height 20
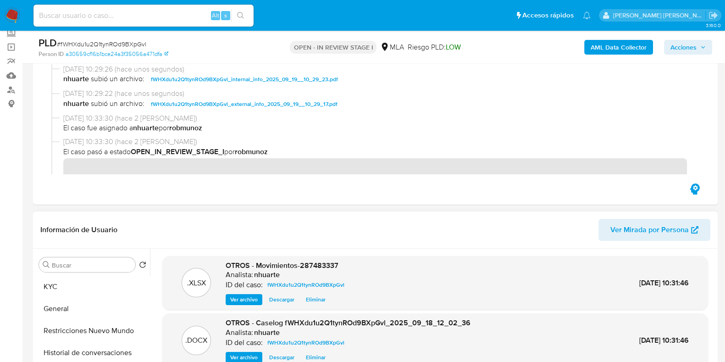
scroll to position [0, 0]
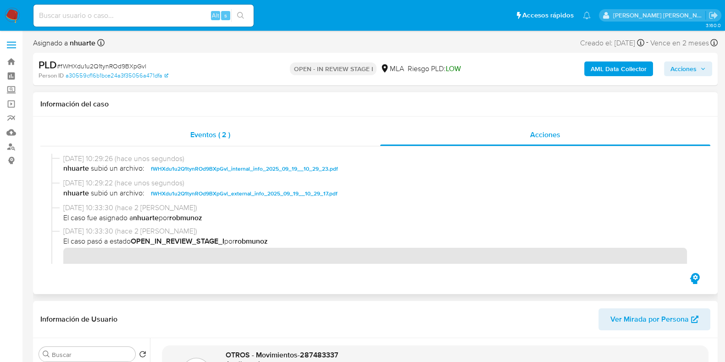
click at [213, 133] on span "Eventos ( 2 )" at bounding box center [210, 134] width 40 height 11
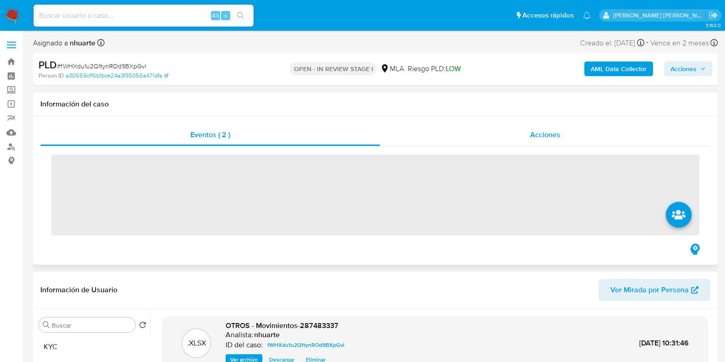
click at [543, 130] on span "Acciones" at bounding box center [545, 134] width 30 height 11
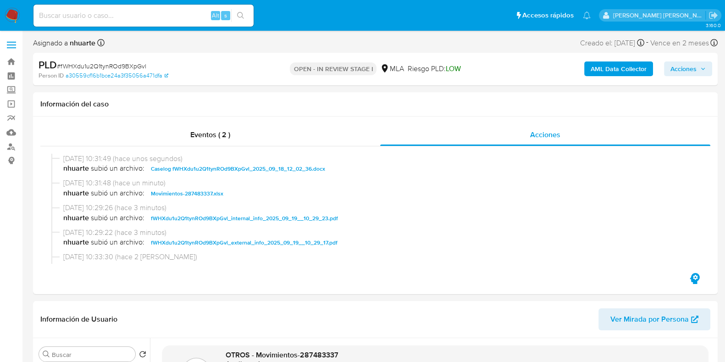
click at [681, 76] on span "Acciones" at bounding box center [683, 68] width 26 height 15
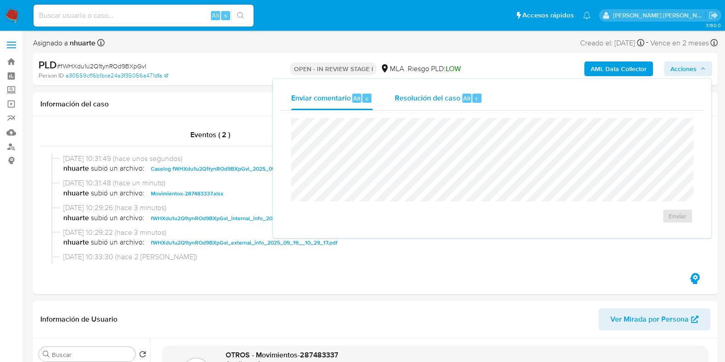
click at [455, 98] on span "Resolución del caso" at bounding box center [428, 98] width 66 height 11
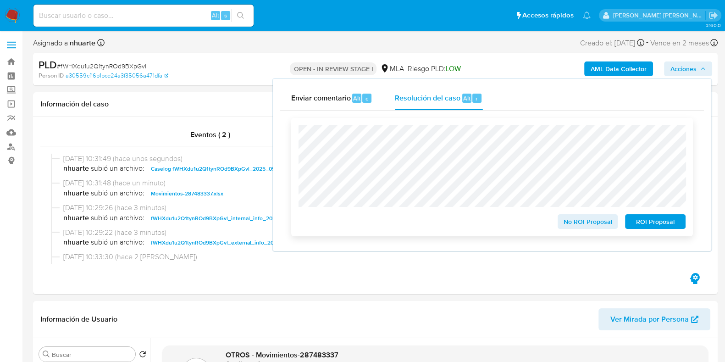
click at [579, 225] on span "No ROI Proposal" at bounding box center [588, 221] width 48 height 13
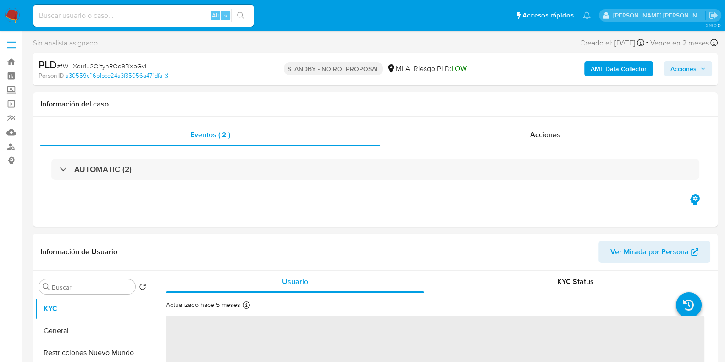
select select "10"
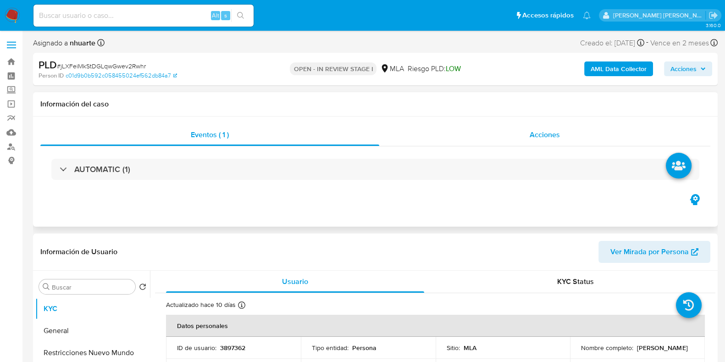
click at [542, 136] on span "Acciones" at bounding box center [544, 134] width 30 height 11
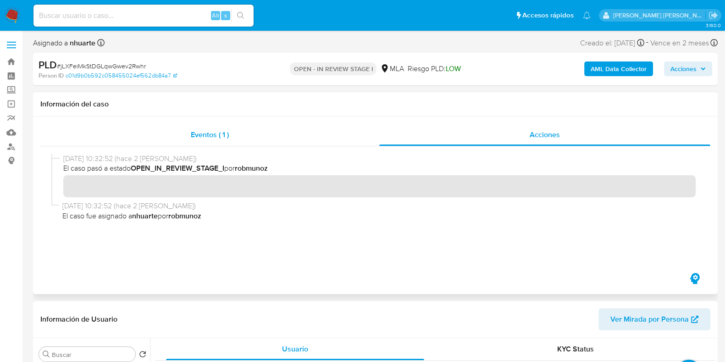
click at [204, 130] on span "Eventos ( 1 )" at bounding box center [210, 134] width 38 height 11
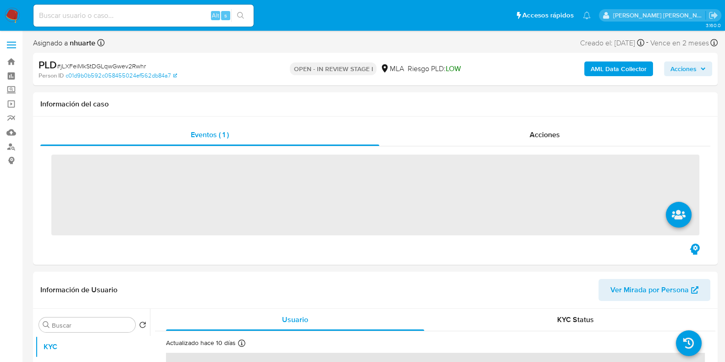
click at [612, 67] on b "AML Data Collector" at bounding box center [618, 68] width 56 height 15
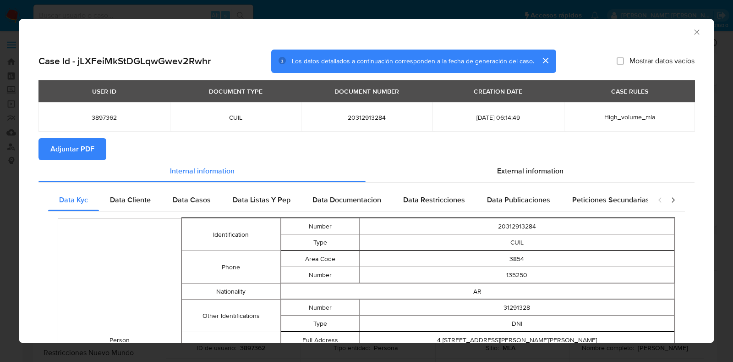
click at [81, 149] on span "Adjuntar PDF" at bounding box center [72, 149] width 44 height 20
click at [693, 34] on icon "Cerrar ventana" at bounding box center [697, 32] width 9 height 9
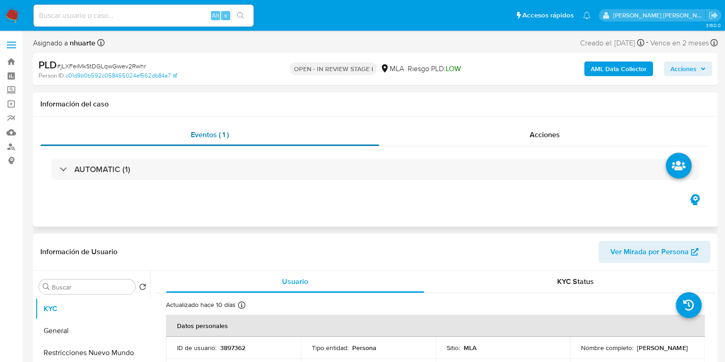
click at [234, 130] on div "Eventos ( 1 )" at bounding box center [209, 135] width 339 height 22
click at [526, 129] on div "Acciones" at bounding box center [544, 135] width 331 height 22
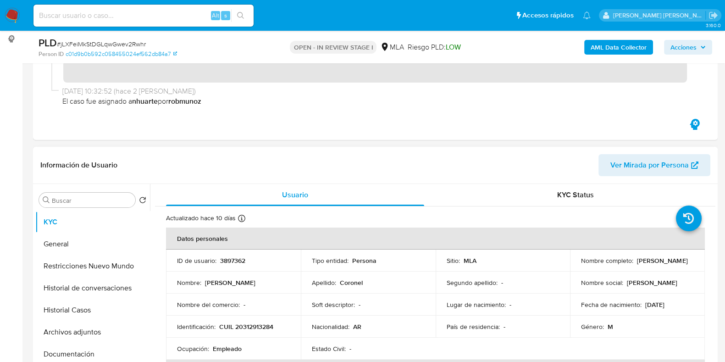
scroll to position [172, 0]
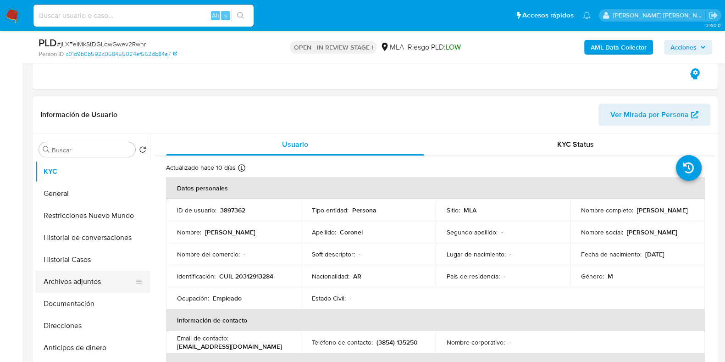
click at [98, 277] on button "Archivos adjuntos" at bounding box center [88, 281] width 107 height 22
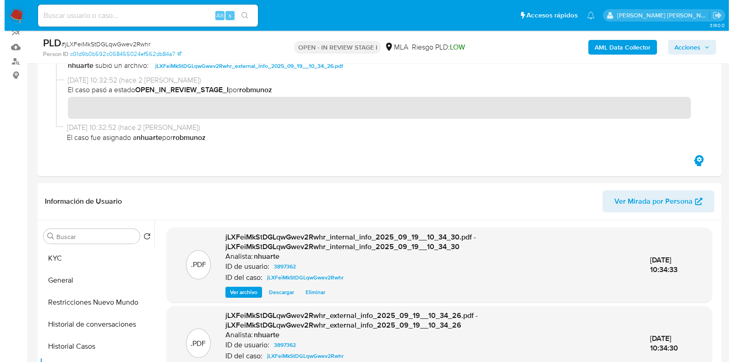
scroll to position [287, 0]
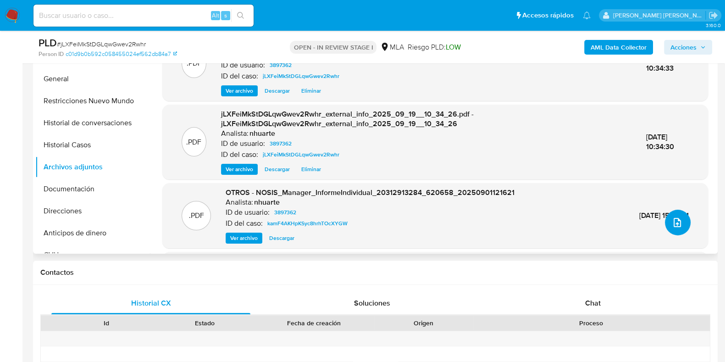
click at [674, 225] on icon "upload-file" at bounding box center [677, 222] width 11 height 11
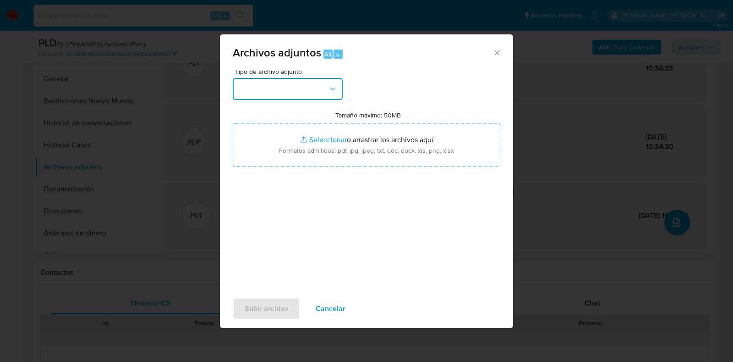
click at [333, 87] on icon "button" at bounding box center [332, 88] width 9 height 9
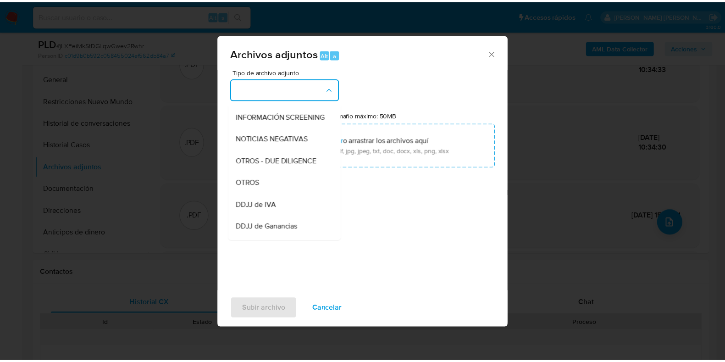
scroll to position [110, 0]
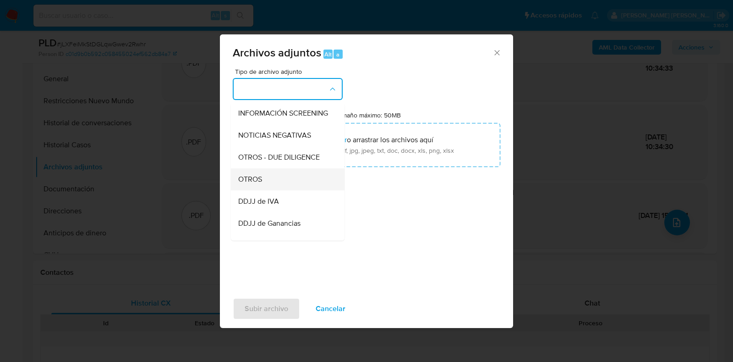
click at [295, 183] on div "OTROS" at bounding box center [285, 179] width 94 height 22
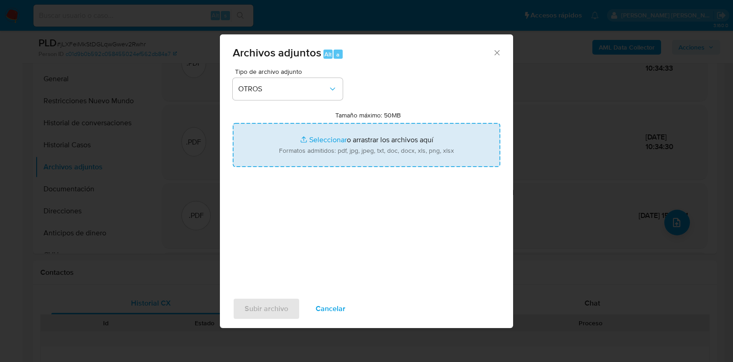
type input "C:\fakepath\Movimientos-3897362.xlsx"
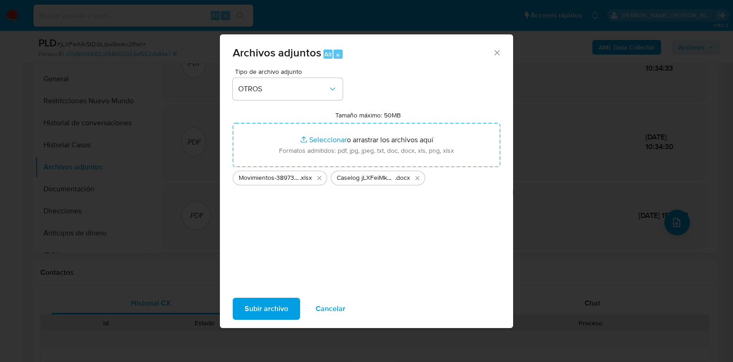
click at [267, 313] on span "Subir archivo" at bounding box center [267, 308] width 44 height 20
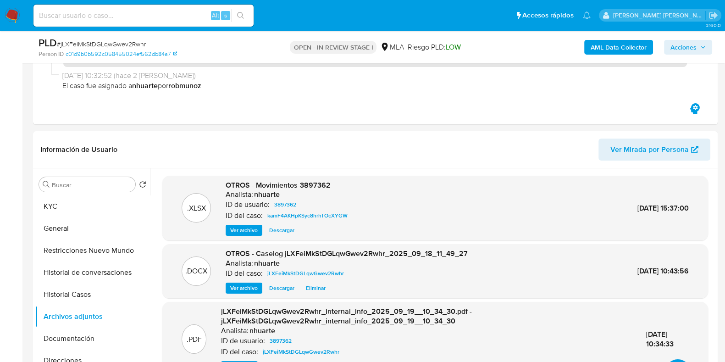
scroll to position [0, 0]
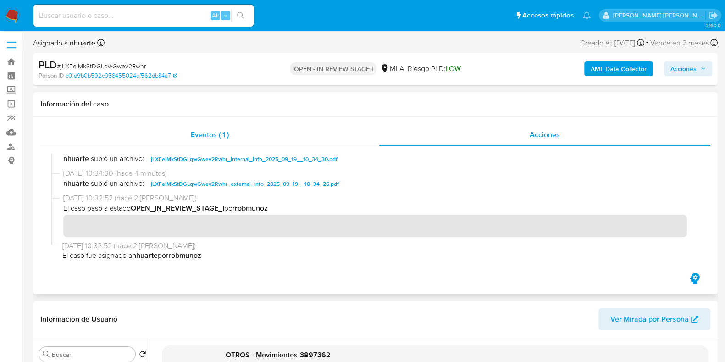
click at [207, 125] on div "Eventos ( 1 )" at bounding box center [209, 135] width 339 height 22
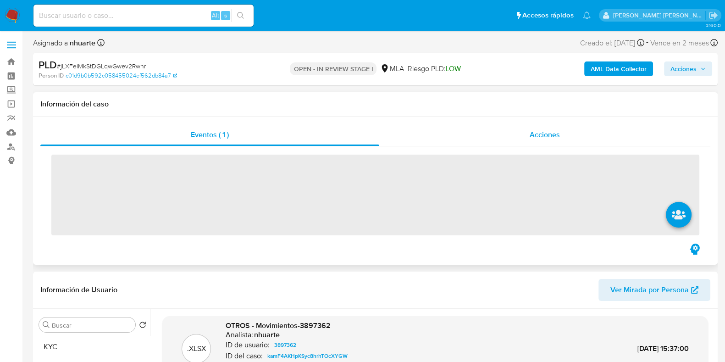
click at [553, 130] on span "Acciones" at bounding box center [544, 134] width 30 height 11
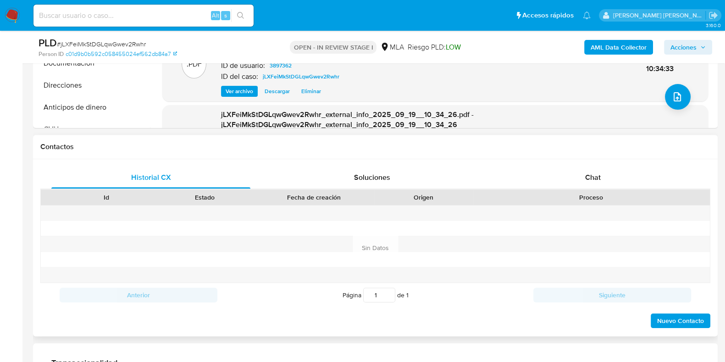
scroll to position [458, 0]
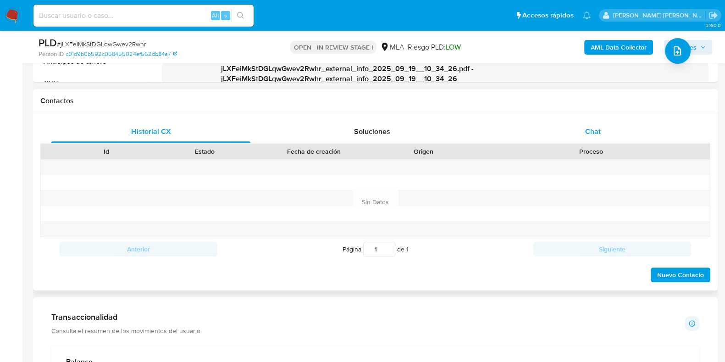
click at [595, 132] on span "Chat" at bounding box center [593, 131] width 16 height 11
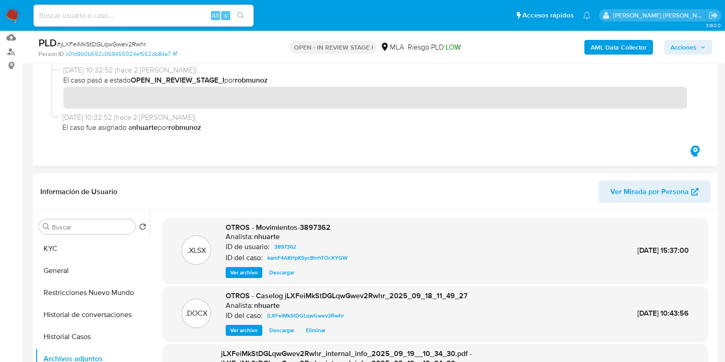
scroll to position [0, 0]
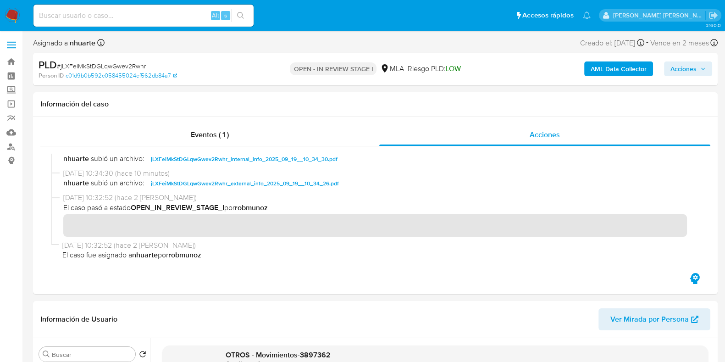
click at [690, 65] on span "Acciones" at bounding box center [683, 68] width 26 height 15
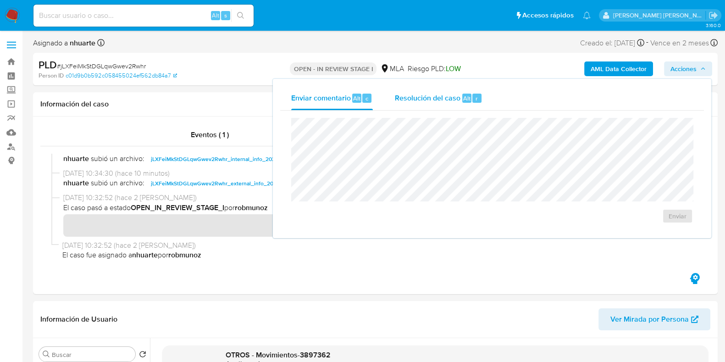
click at [451, 102] on span "Resolución del caso" at bounding box center [428, 98] width 66 height 11
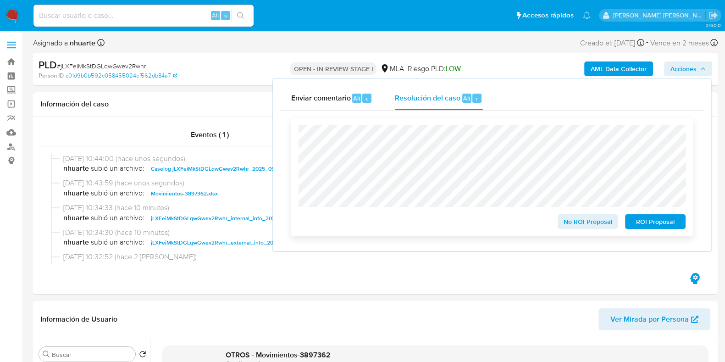
click at [584, 222] on span "No ROI Proposal" at bounding box center [588, 221] width 48 height 13
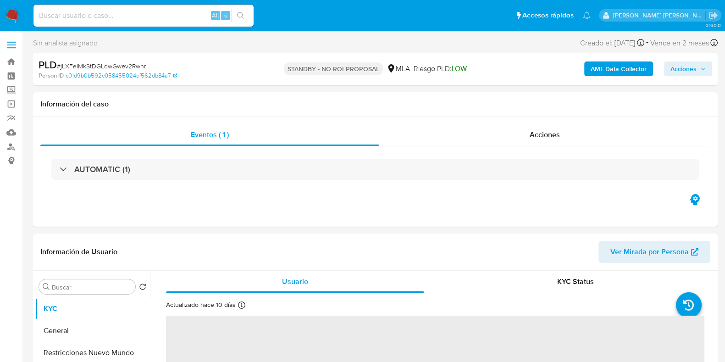
select select "10"
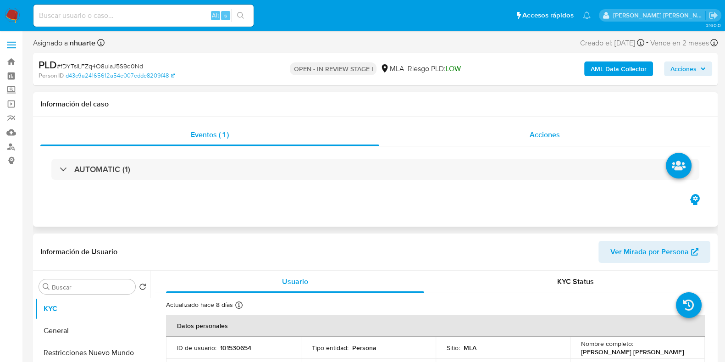
click at [546, 129] on div "Acciones" at bounding box center [544, 135] width 331 height 22
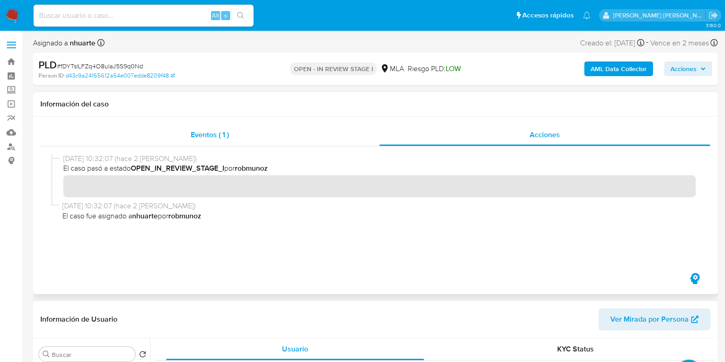
click at [226, 134] on span "Eventos ( 1 )" at bounding box center [210, 134] width 38 height 11
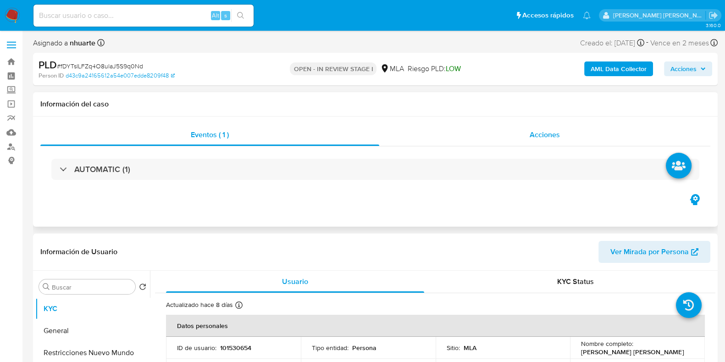
click at [561, 132] on div "Acciones" at bounding box center [544, 135] width 331 height 22
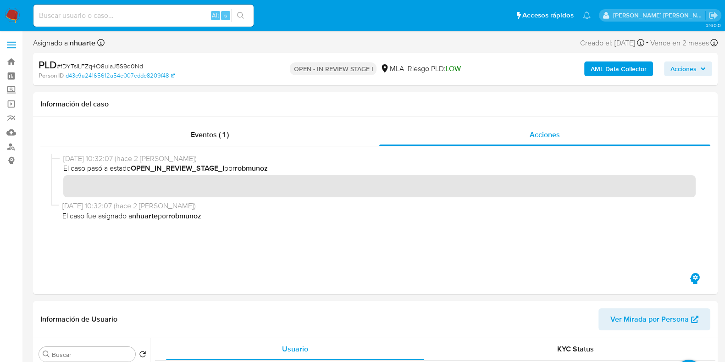
click at [639, 69] on b "AML Data Collector" at bounding box center [618, 68] width 56 height 15
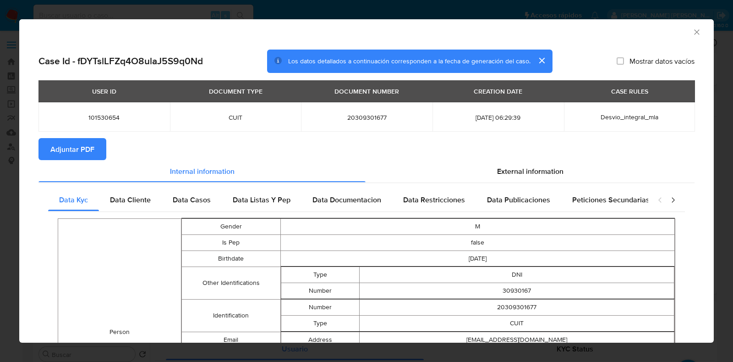
click at [63, 146] on span "Adjuntar PDF" at bounding box center [72, 149] width 44 height 20
click at [693, 35] on icon "Cerrar ventana" at bounding box center [697, 32] width 9 height 9
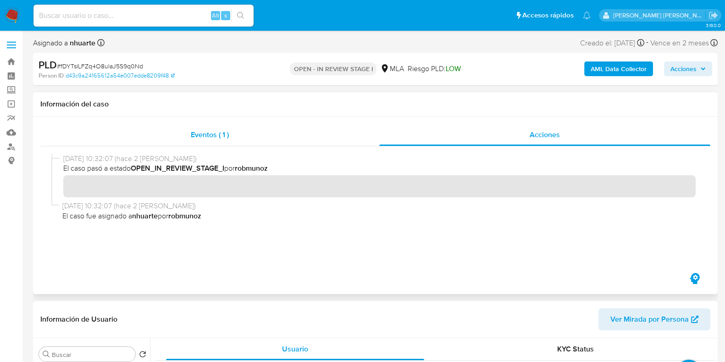
click at [204, 132] on span "Eventos ( 1 )" at bounding box center [210, 134] width 38 height 11
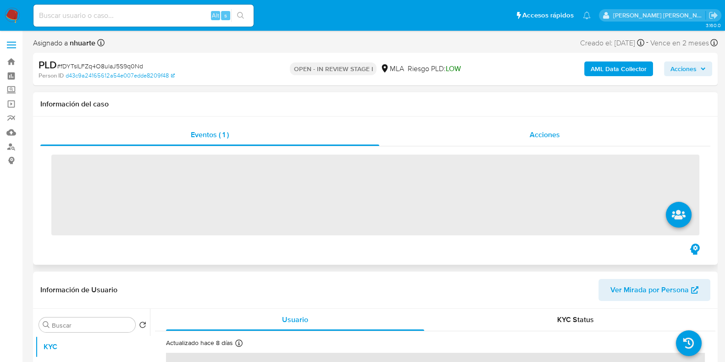
click at [533, 138] on span "Acciones" at bounding box center [544, 134] width 30 height 11
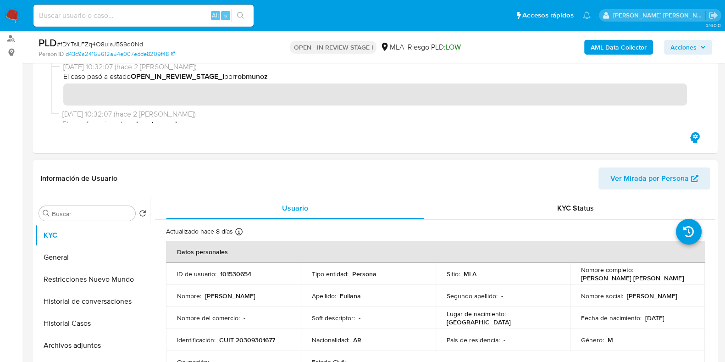
scroll to position [229, 0]
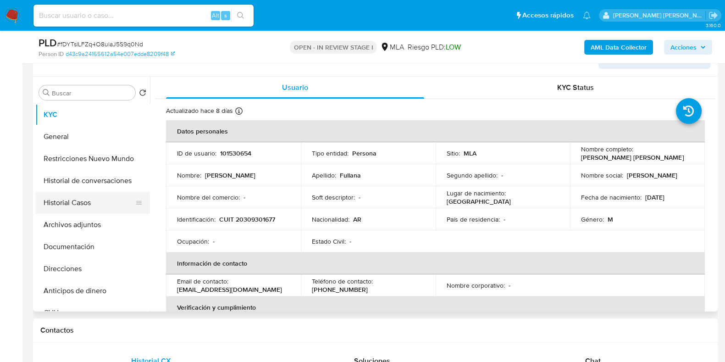
click at [116, 208] on button "Historial Casos" at bounding box center [88, 203] width 107 height 22
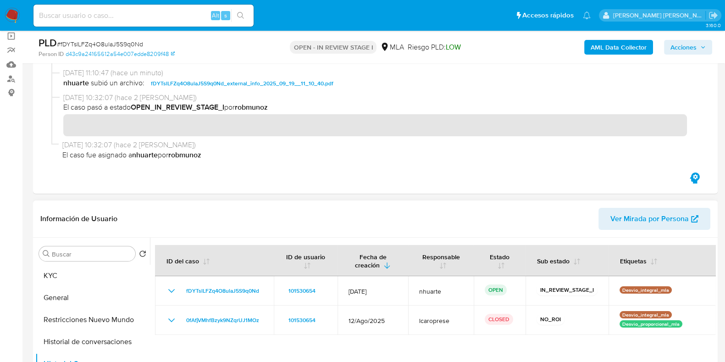
scroll to position [114, 0]
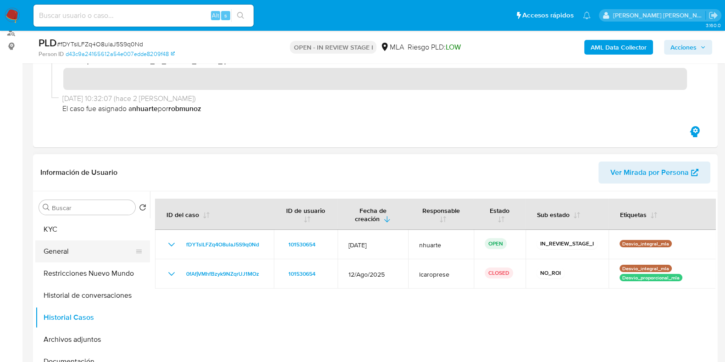
click at [96, 254] on button "General" at bounding box center [88, 251] width 107 height 22
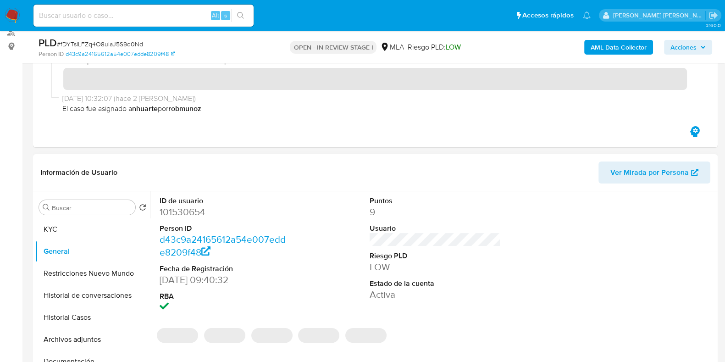
scroll to position [344, 0]
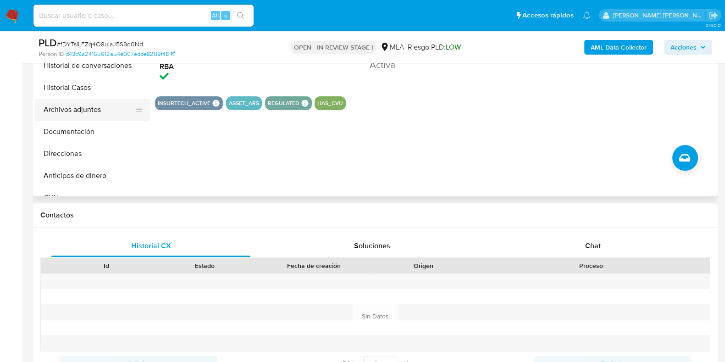
click at [100, 106] on button "Archivos adjuntos" at bounding box center [88, 110] width 107 height 22
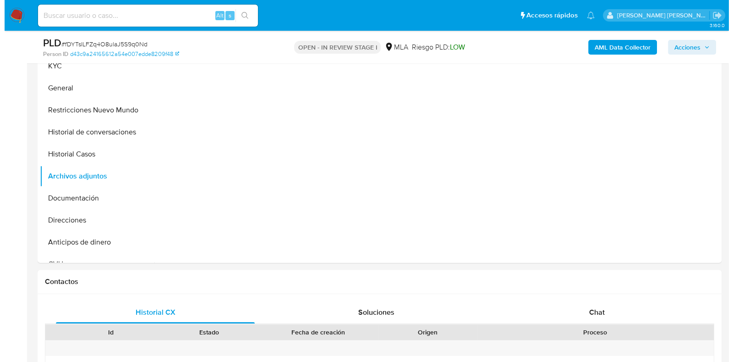
scroll to position [229, 0]
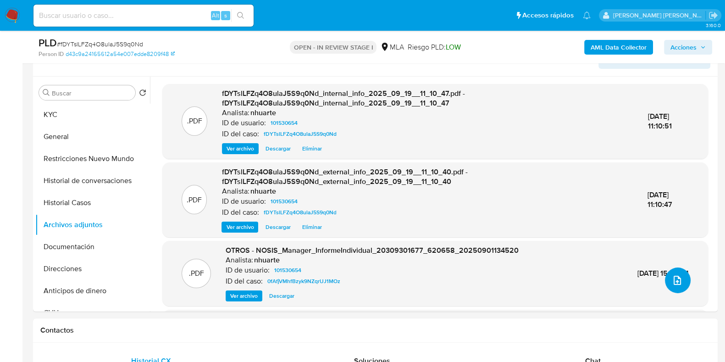
click at [678, 275] on span "upload-file" at bounding box center [677, 280] width 11 height 11
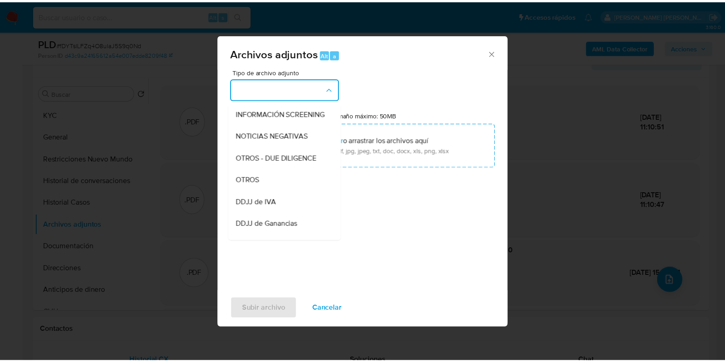
scroll to position [112, 0]
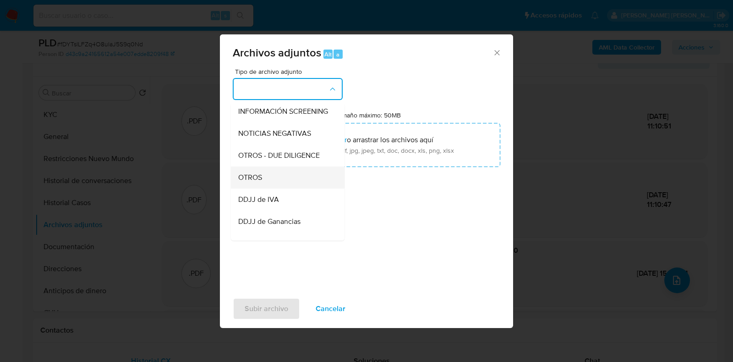
click at [280, 183] on div "OTROS" at bounding box center [285, 177] width 94 height 22
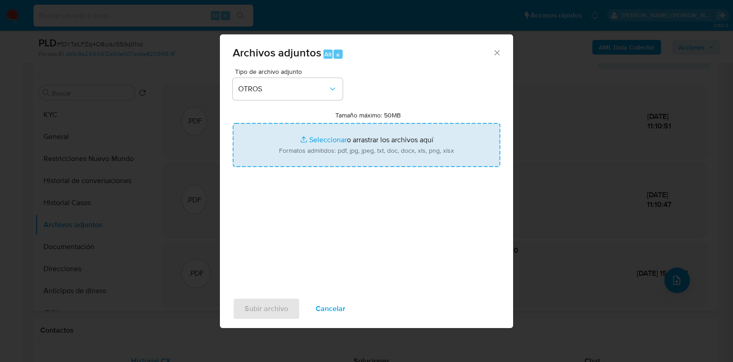
type input "C:\fakepath\Movimientos-101530654.xlsx"
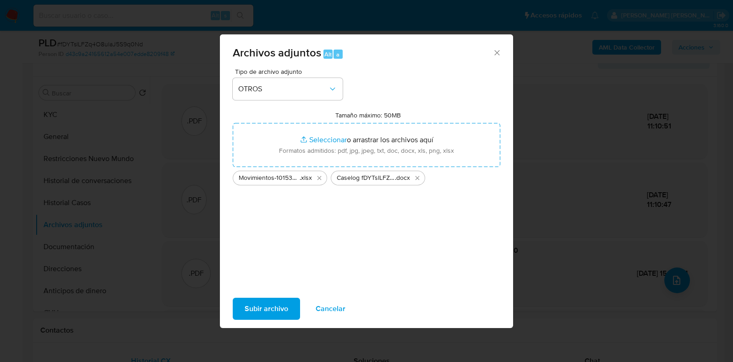
click at [249, 309] on span "Subir archivo" at bounding box center [267, 308] width 44 height 20
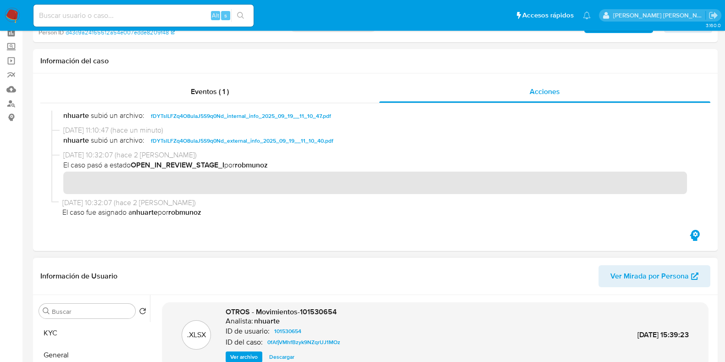
scroll to position [0, 0]
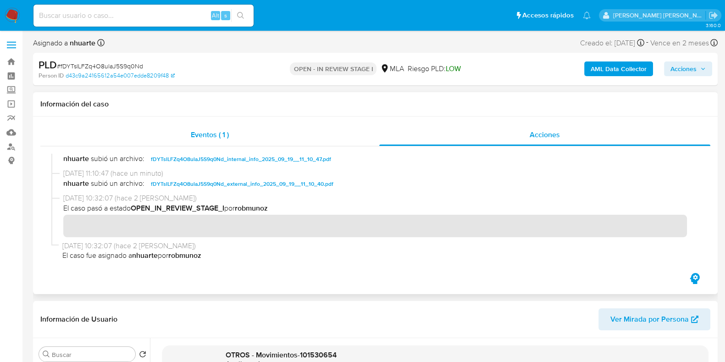
drag, startPoint x: 215, startPoint y: 129, endPoint x: 265, endPoint y: 128, distance: 50.9
click at [215, 129] on span "Eventos ( 1 )" at bounding box center [210, 134] width 38 height 11
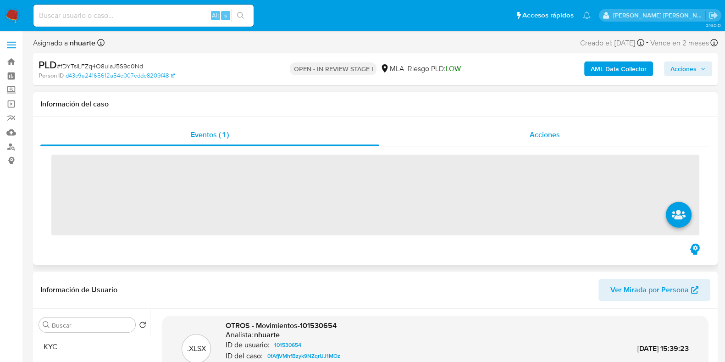
click at [548, 133] on span "Acciones" at bounding box center [544, 134] width 30 height 11
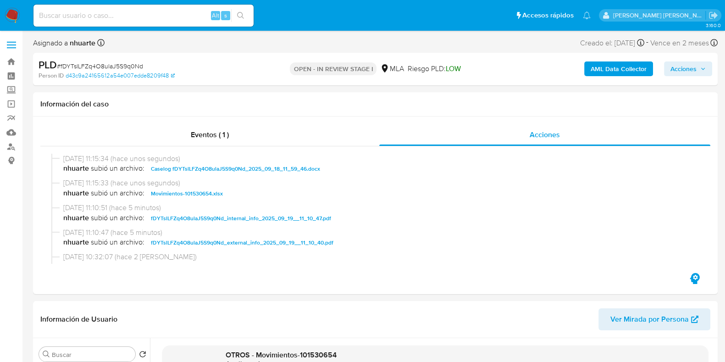
click at [676, 67] on span "Acciones" at bounding box center [683, 68] width 26 height 15
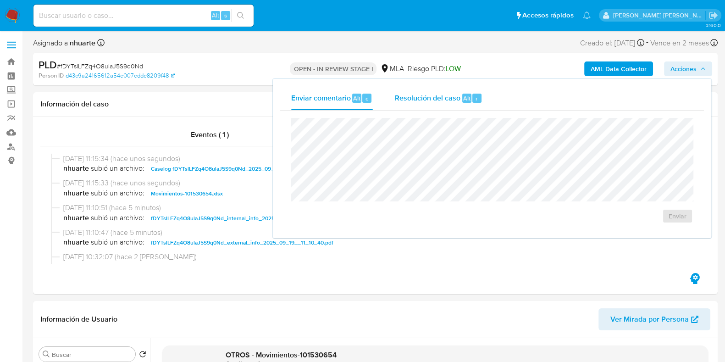
click at [433, 98] on span "Resolución del caso" at bounding box center [428, 98] width 66 height 11
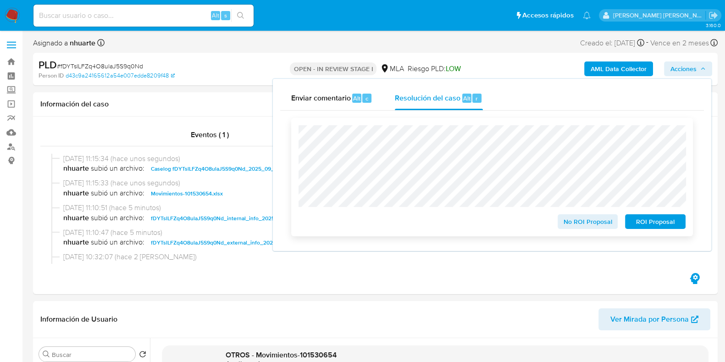
click at [584, 228] on span "No ROI Proposal" at bounding box center [588, 221] width 48 height 13
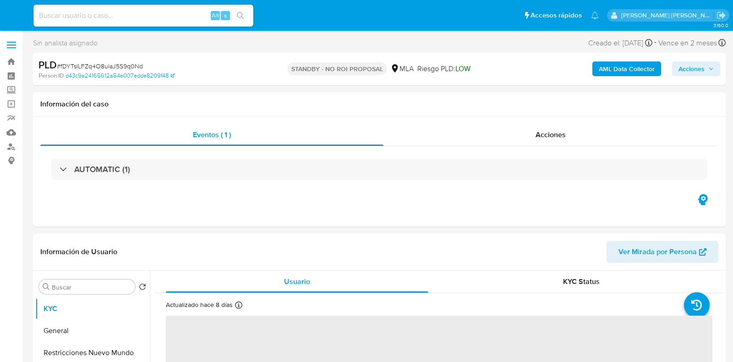
select select "10"
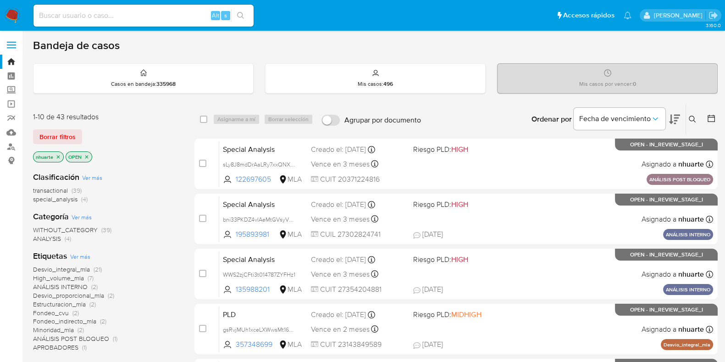
click at [77, 20] on input at bounding box center [143, 16] width 220 height 12
paste input "74025212"
type input "74025212"
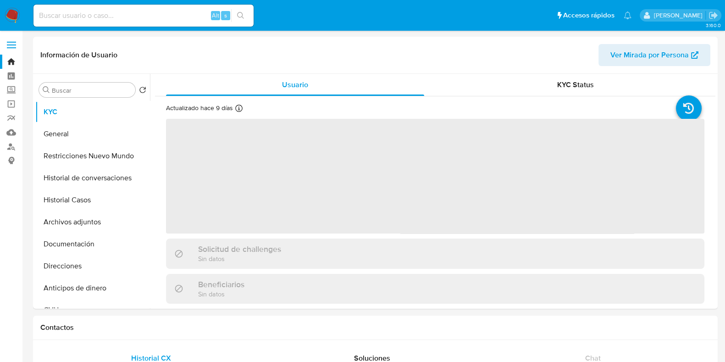
select select "10"
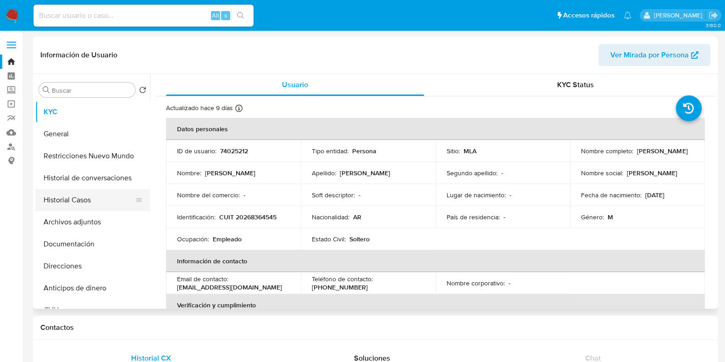
click at [91, 204] on button "Historial Casos" at bounding box center [88, 200] width 107 height 22
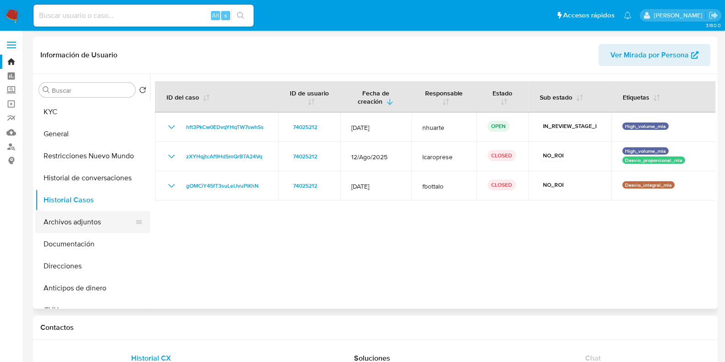
click at [96, 221] on button "Archivos adjuntos" at bounding box center [88, 222] width 107 height 22
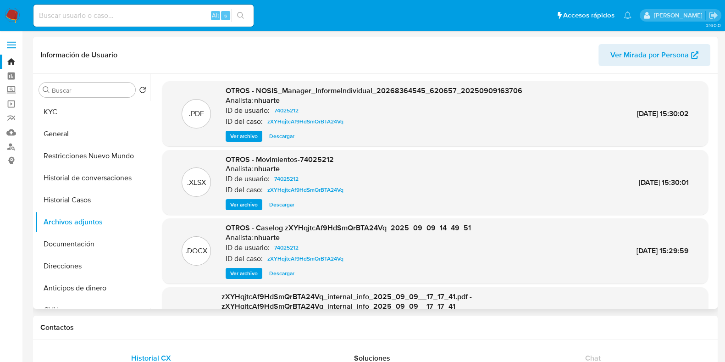
click at [239, 271] on span "Ver archivo" at bounding box center [244, 273] width 28 height 9
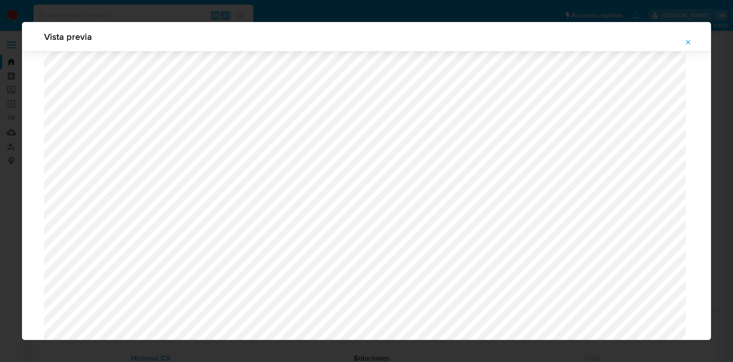
scroll to position [268, 0]
click at [692, 40] on icon "Attachment preview" at bounding box center [688, 42] width 7 height 7
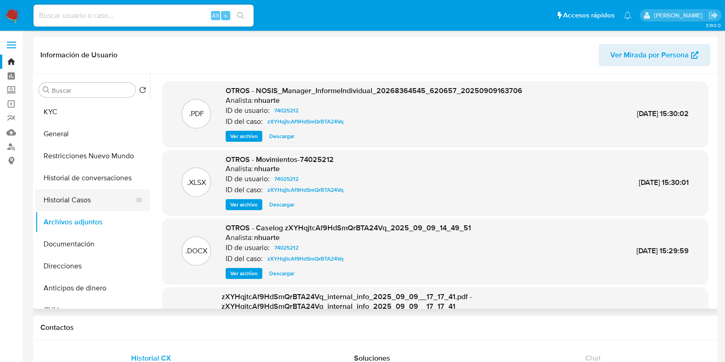
click at [94, 193] on button "Historial Casos" at bounding box center [88, 200] width 107 height 22
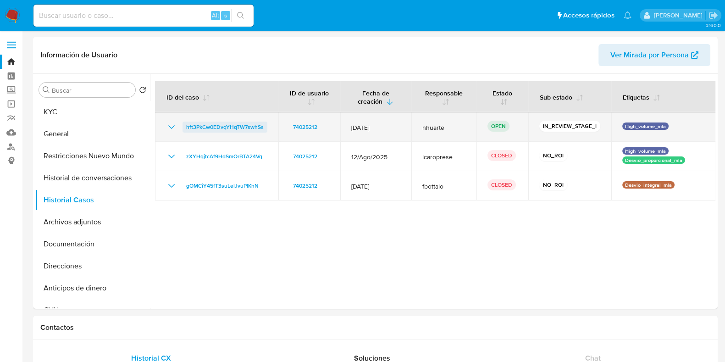
click at [229, 127] on span "hft3PkCw0EDvqYHqTW7swhSs" at bounding box center [224, 126] width 77 height 11
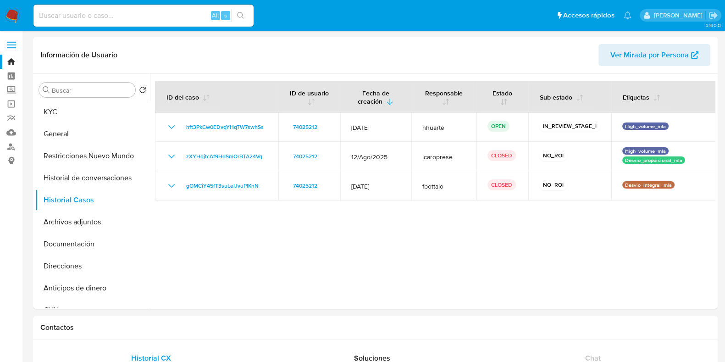
click at [78, 21] on input at bounding box center [143, 16] width 220 height 12
paste input "57885674"
type input "57885674"
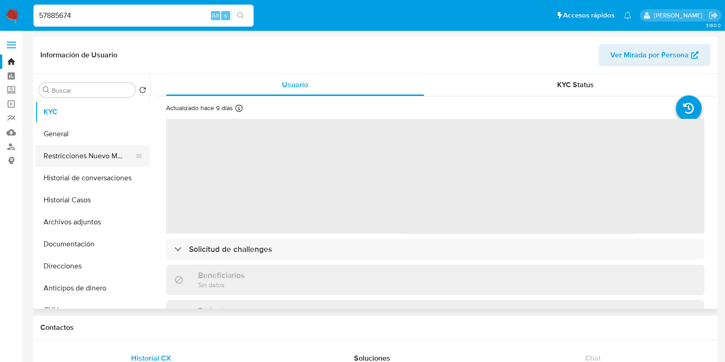
select select "10"
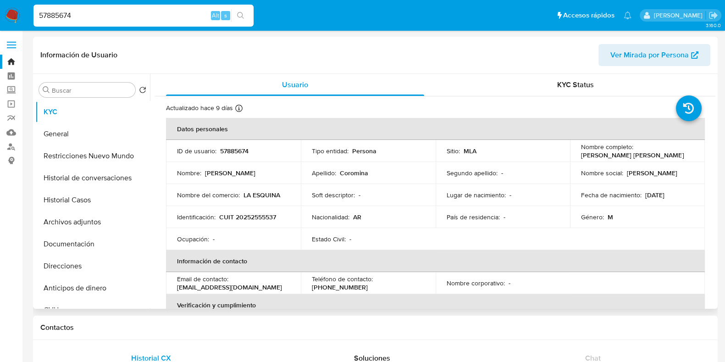
click at [248, 150] on p "57885674" at bounding box center [234, 151] width 28 height 8
click at [238, 150] on p "57885674" at bounding box center [234, 151] width 28 height 8
copy p "57885674"
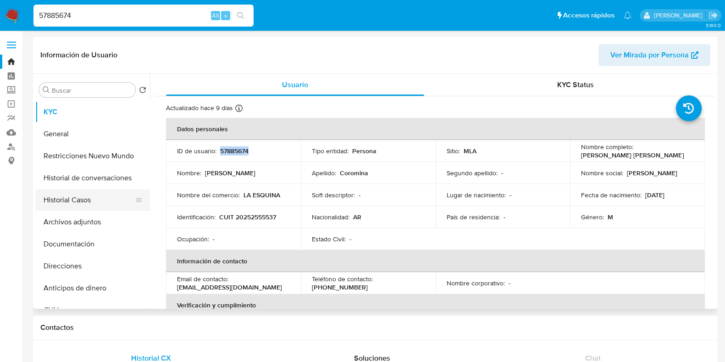
click at [94, 211] on button "Archivos adjuntos" at bounding box center [92, 222] width 115 height 22
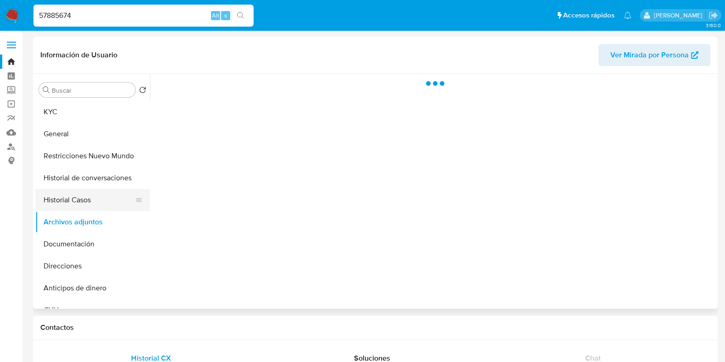
click at [105, 193] on button "Historial Casos" at bounding box center [88, 200] width 107 height 22
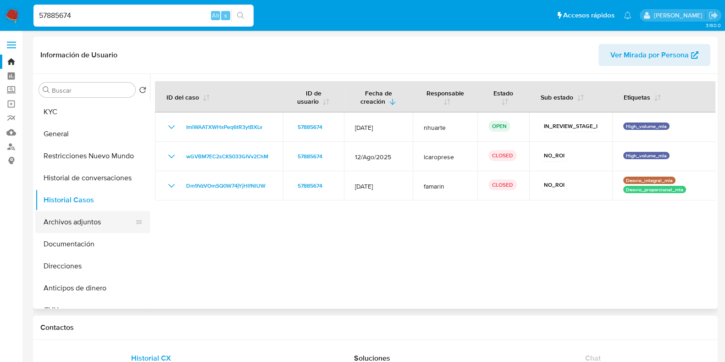
click at [95, 225] on button "Archivos adjuntos" at bounding box center [88, 222] width 107 height 22
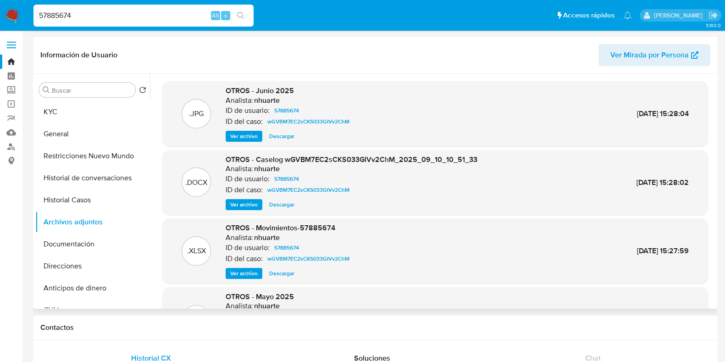
click at [244, 205] on span "Ver archivo" at bounding box center [244, 204] width 28 height 9
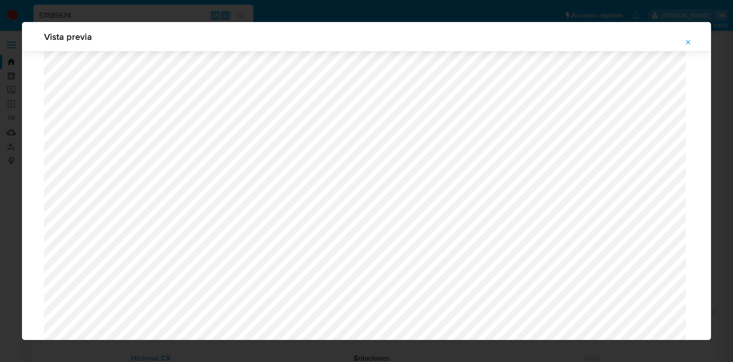
scroll to position [325, 0]
click at [690, 42] on icon "Attachment preview" at bounding box center [688, 42] width 7 height 7
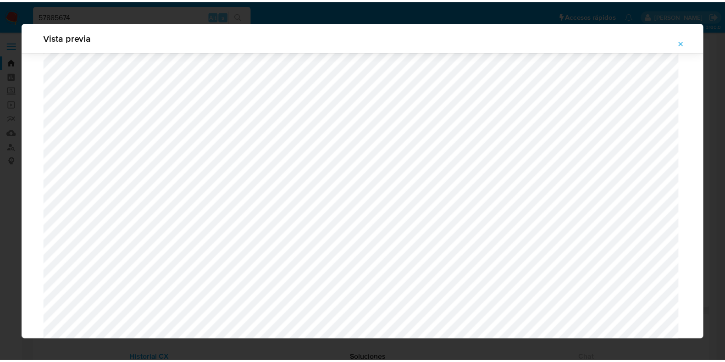
scroll to position [23, 0]
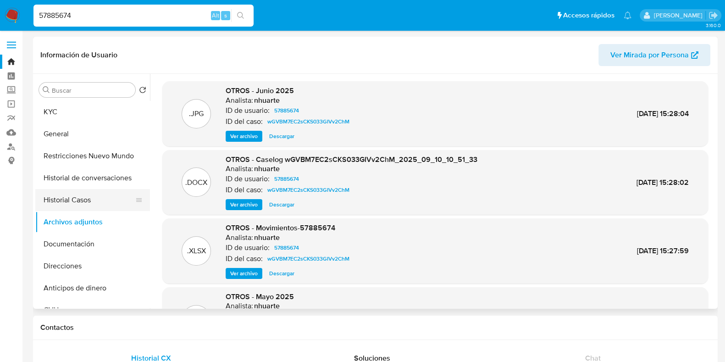
click at [108, 204] on button "Historial Casos" at bounding box center [88, 200] width 107 height 22
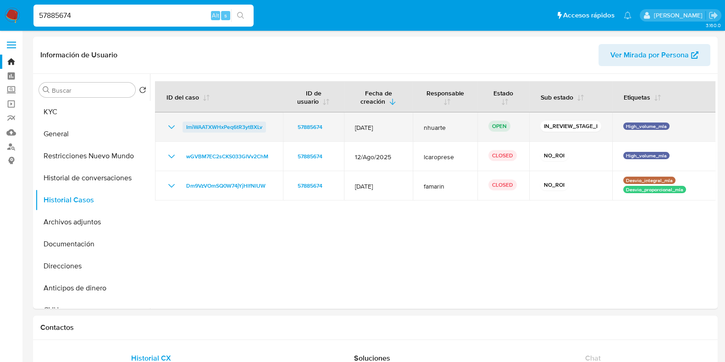
click at [236, 128] on span "ImiWAATXWHxPeq6tR3ytBXLv" at bounding box center [224, 126] width 76 height 11
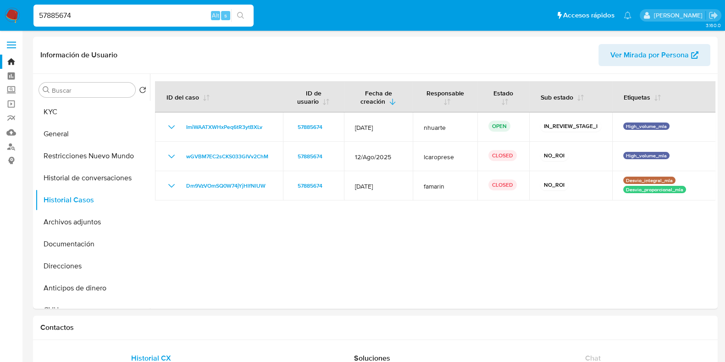
drag, startPoint x: 85, startPoint y: 14, endPoint x: 12, endPoint y: 13, distance: 73.4
click at [12, 13] on nav "Pausado Ver notificaciones 57885674 Alt s Accesos rápidos Presiona las siguient…" at bounding box center [362, 15] width 725 height 31
paste input "420305152"
type input "420305152"
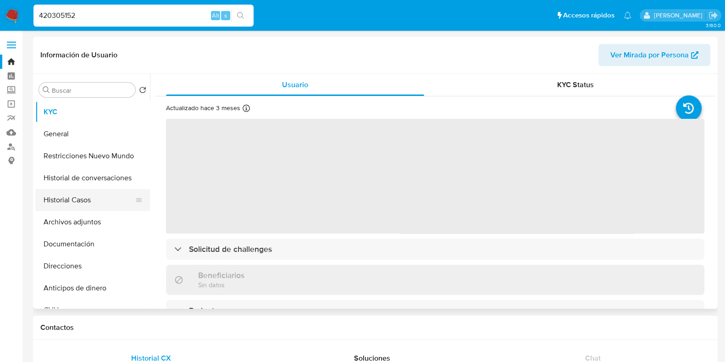
click at [84, 203] on button "Historial Casos" at bounding box center [88, 200] width 107 height 22
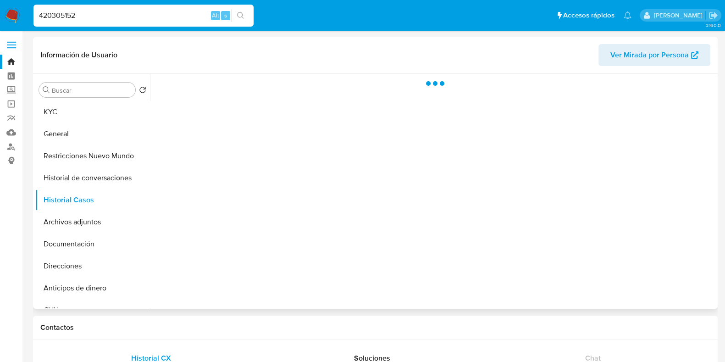
select select "10"
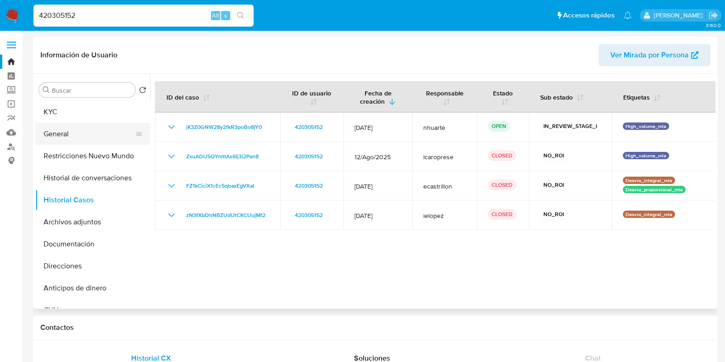
click at [66, 132] on button "General" at bounding box center [88, 134] width 107 height 22
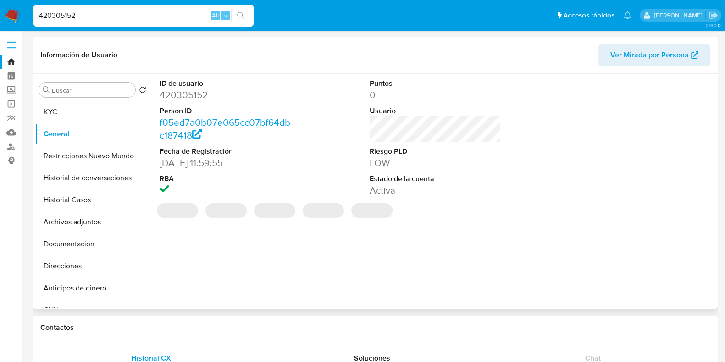
click at [174, 93] on dd "420305152" at bounding box center [225, 94] width 131 height 13
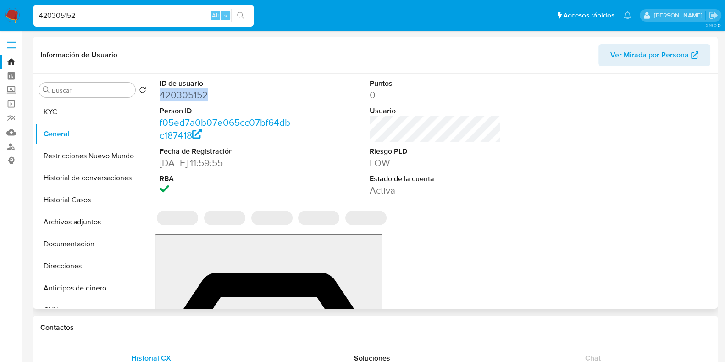
copy dd "420305152"
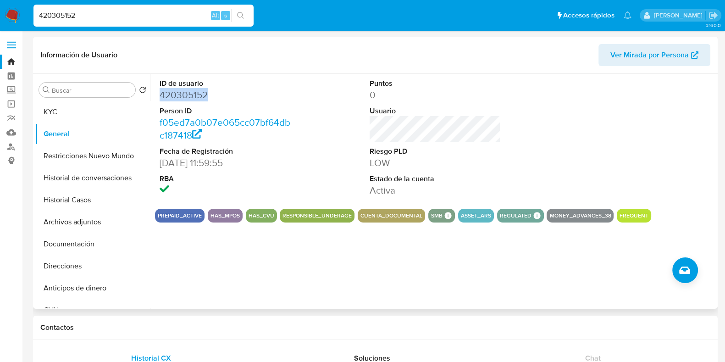
copy dd "420305152"
click at [77, 199] on button "Historial Casos" at bounding box center [88, 200] width 107 height 22
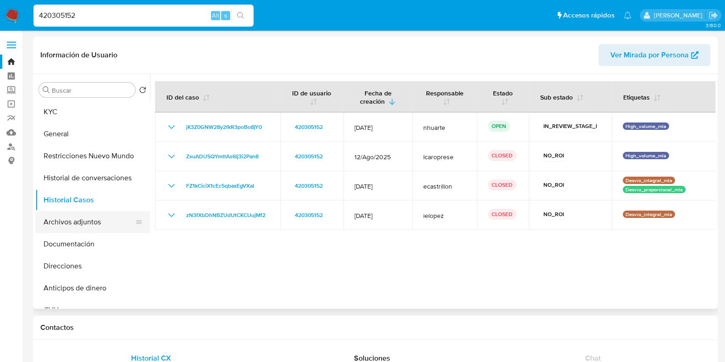
drag, startPoint x: 103, startPoint y: 218, endPoint x: 134, endPoint y: 212, distance: 31.8
click at [103, 219] on button "Archivos adjuntos" at bounding box center [88, 222] width 107 height 22
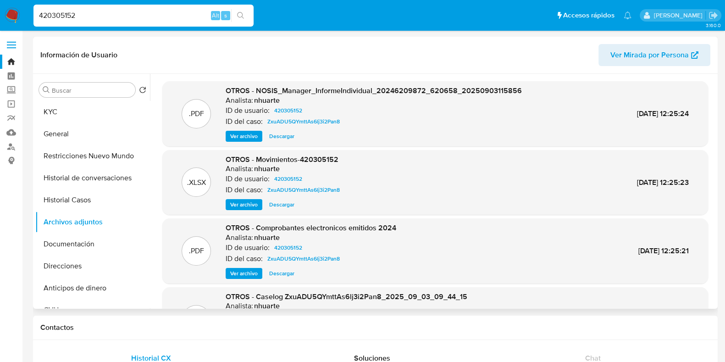
click at [242, 276] on span "Ver archivo" at bounding box center [244, 273] width 28 height 9
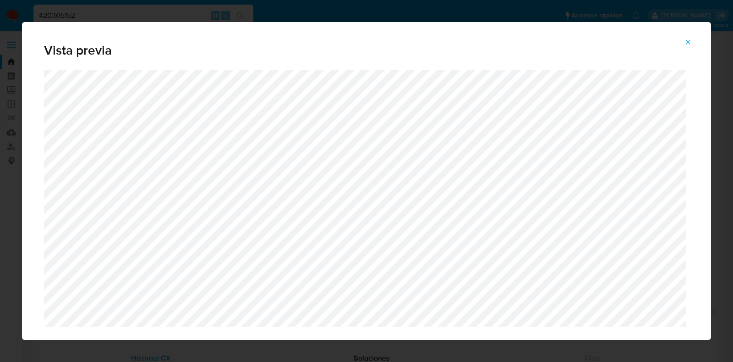
click at [687, 42] on icon "Attachment preview" at bounding box center [688, 42] width 7 height 7
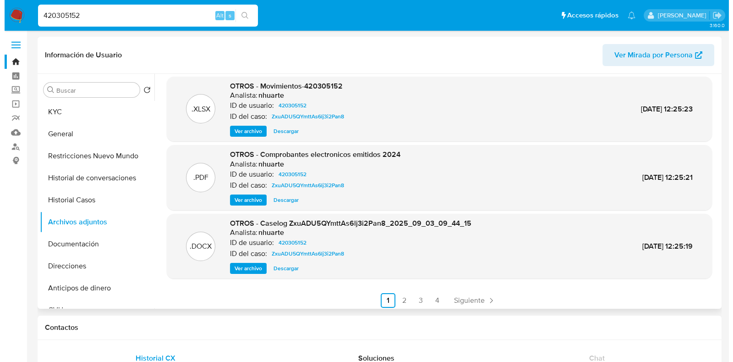
scroll to position [77, 0]
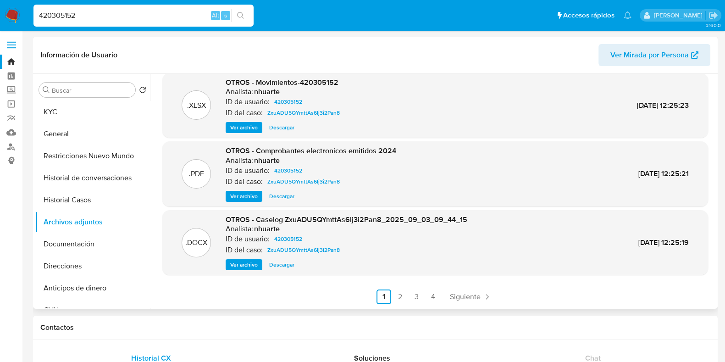
click at [238, 269] on span "Ver archivo" at bounding box center [244, 264] width 28 height 9
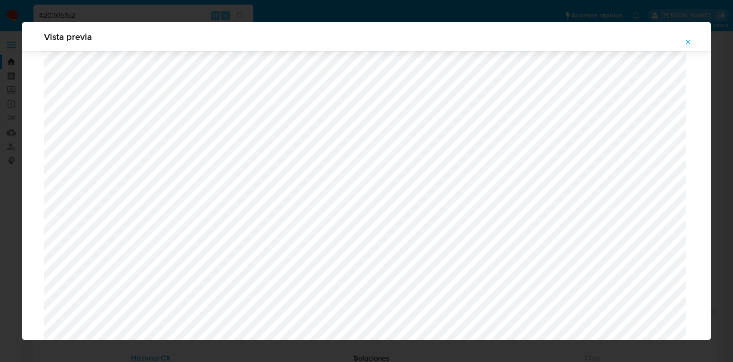
scroll to position [841, 0]
click at [690, 40] on icon "Attachment preview" at bounding box center [688, 42] width 7 height 7
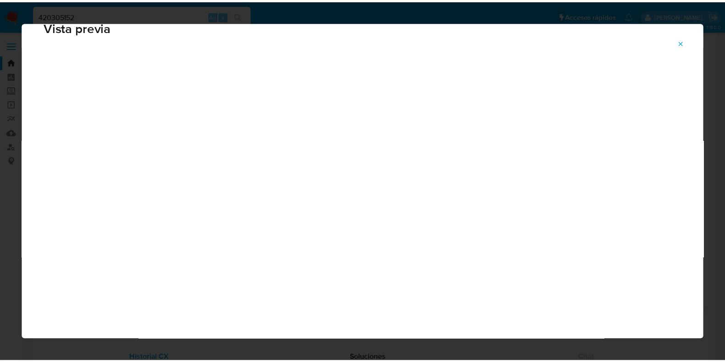
scroll to position [23, 0]
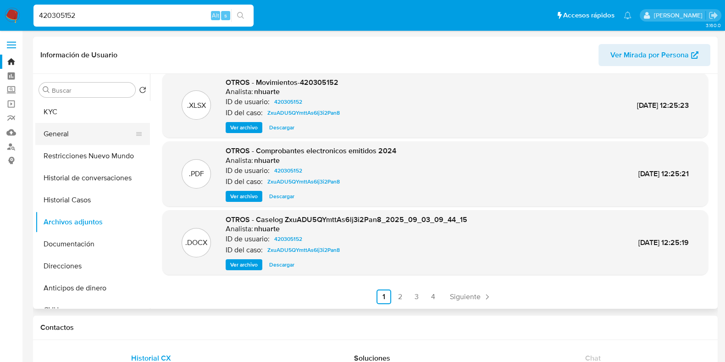
click at [78, 135] on button "General" at bounding box center [88, 134] width 107 height 22
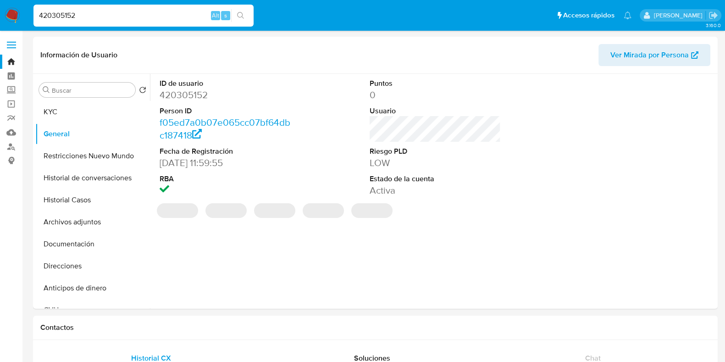
click at [187, 93] on dd "420305152" at bounding box center [225, 94] width 131 height 13
copy dd "420305152"
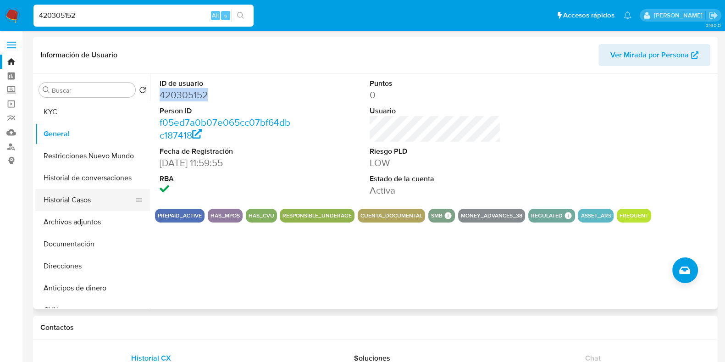
click at [103, 198] on button "Historial Casos" at bounding box center [88, 200] width 107 height 22
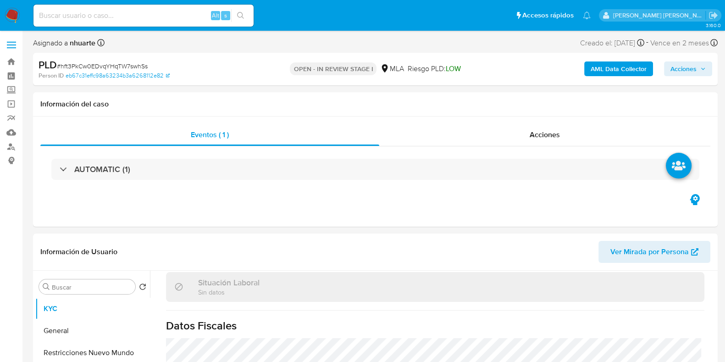
scroll to position [274, 0]
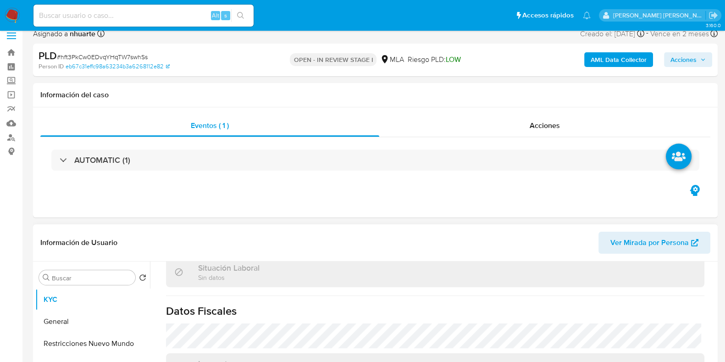
select select "10"
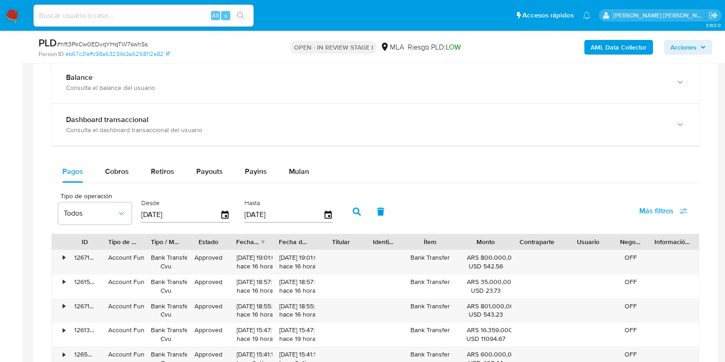
scroll to position [688, 0]
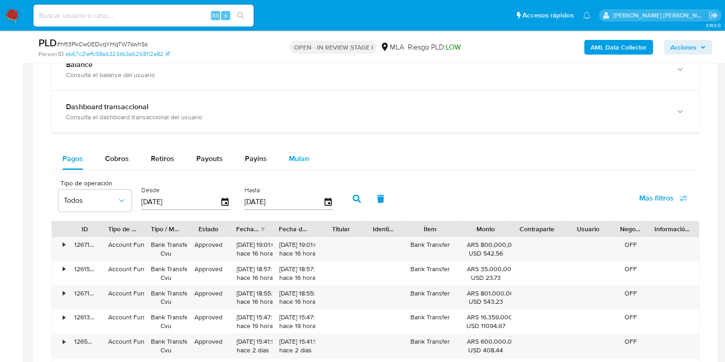
click at [300, 155] on span "Mulan" at bounding box center [299, 158] width 20 height 11
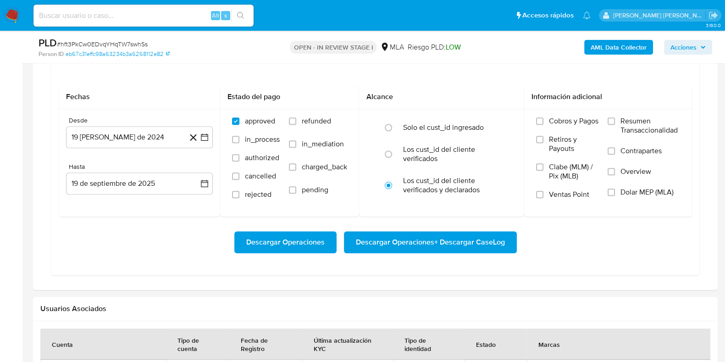
scroll to position [802, 0]
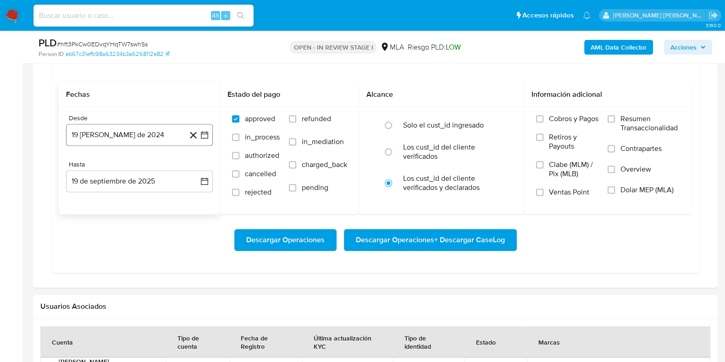
click at [136, 135] on button "19 [PERSON_NAME] de 2024" at bounding box center [139, 135] width 147 height 22
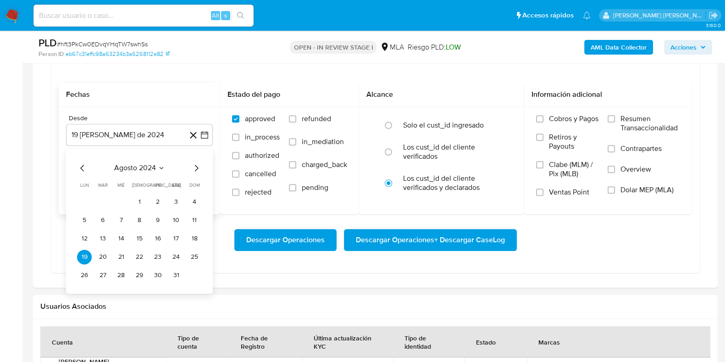
click at [195, 165] on icon "Mes siguiente" at bounding box center [196, 167] width 11 height 11
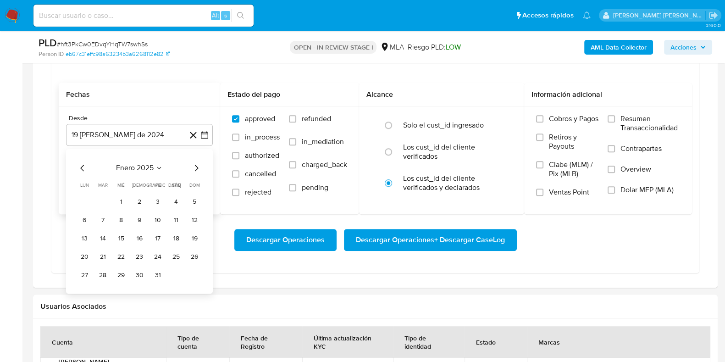
click at [195, 165] on icon "Mes siguiente" at bounding box center [196, 167] width 11 height 11
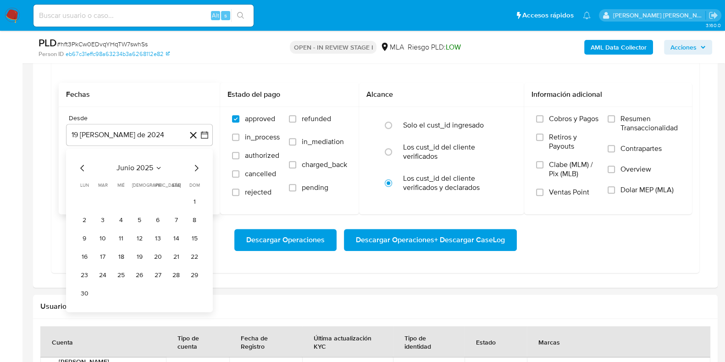
click at [195, 165] on icon "Mes siguiente" at bounding box center [196, 167] width 11 height 11
click at [83, 170] on icon "Mes anterior" at bounding box center [82, 167] width 11 height 11
click at [155, 200] on button "1" at bounding box center [157, 201] width 15 height 15
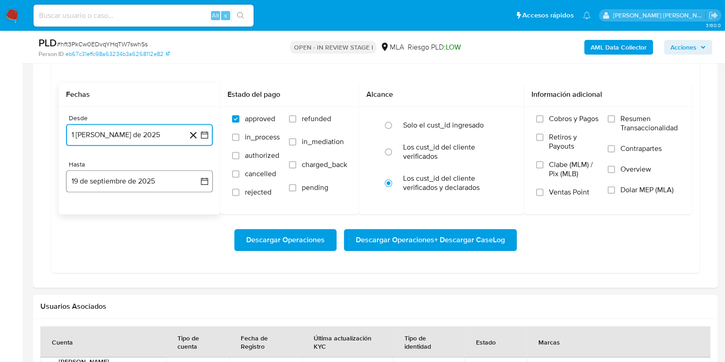
click at [149, 175] on button "19 de septiembre de 2025" at bounding box center [139, 181] width 147 height 22
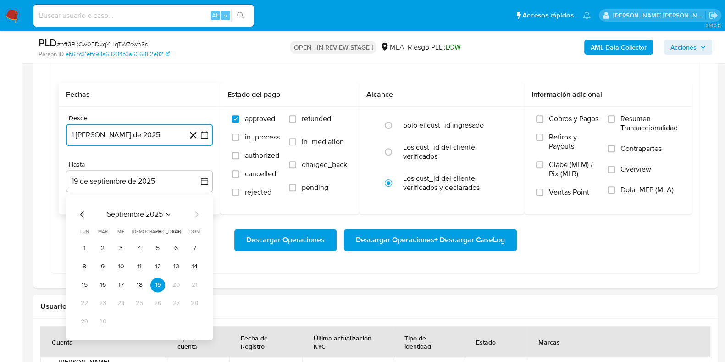
click at [83, 209] on icon "Mes anterior" at bounding box center [82, 214] width 11 height 11
click at [197, 315] on button "31" at bounding box center [194, 321] width 15 height 15
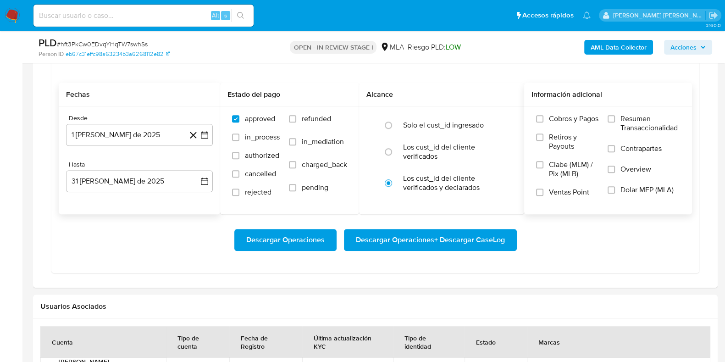
click at [615, 186] on label "Dolar MEP (MLA)" at bounding box center [643, 195] width 72 height 21
click at [615, 186] on input "Dolar MEP (MLA)" at bounding box center [610, 189] width 7 height 7
click at [405, 236] on span "Descargar Operaciones + Descargar CaseLog" at bounding box center [430, 240] width 149 height 20
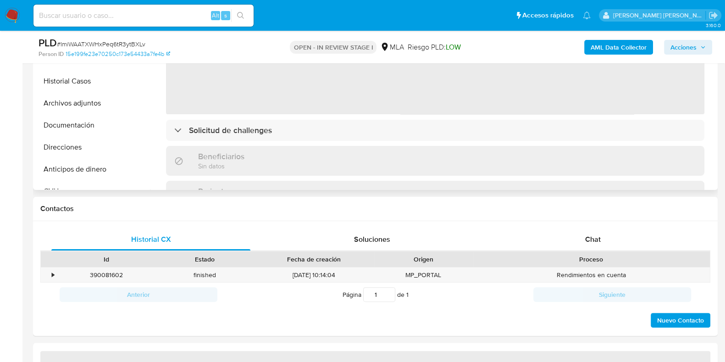
select select "10"
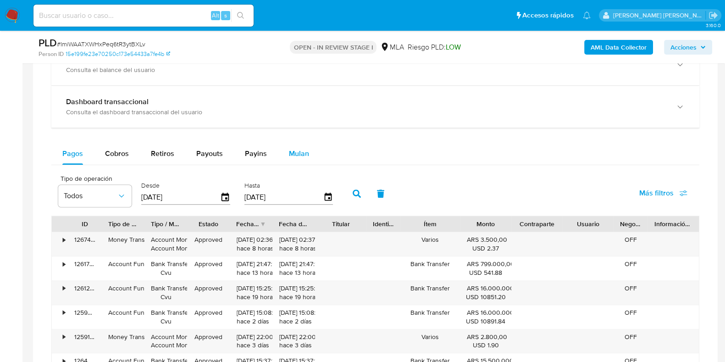
click at [296, 159] on div "Mulan" at bounding box center [299, 154] width 20 height 22
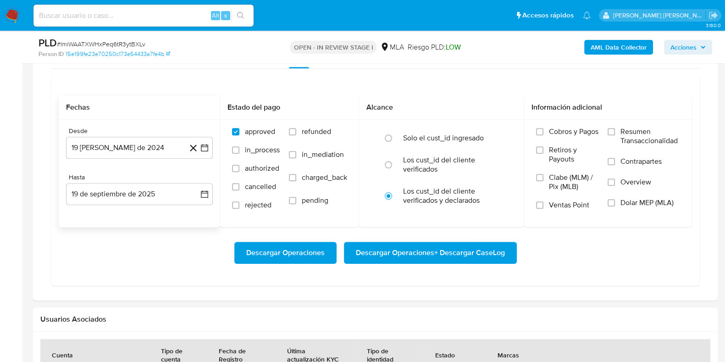
scroll to position [744, 0]
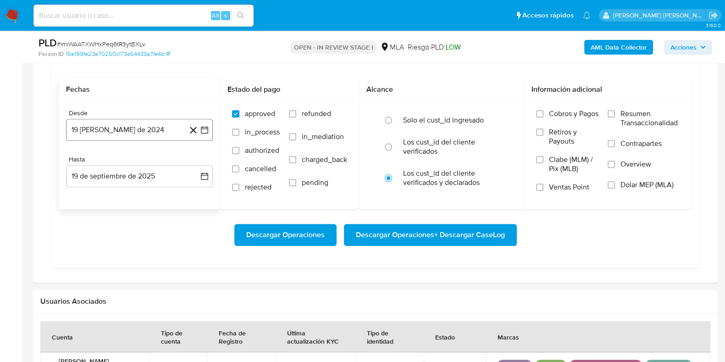
click at [161, 136] on button "19 [PERSON_NAME] de 2024" at bounding box center [139, 130] width 147 height 22
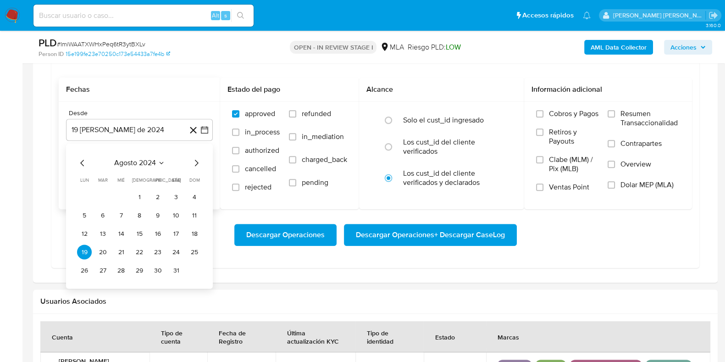
click at [194, 164] on icon "Mes siguiente" at bounding box center [196, 163] width 11 height 11
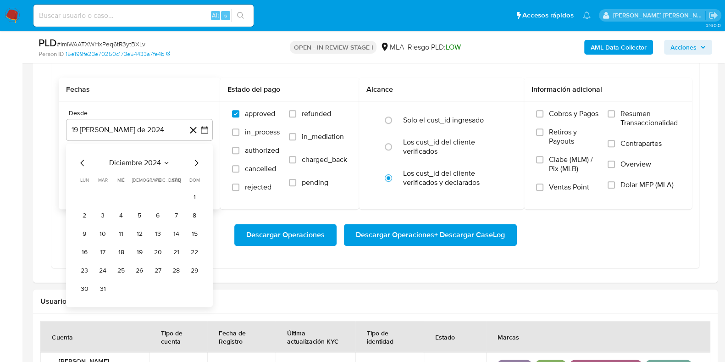
click at [194, 164] on icon "Mes siguiente" at bounding box center [196, 163] width 11 height 11
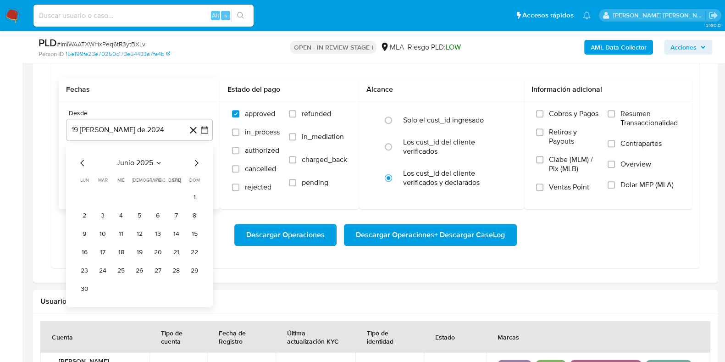
click at [194, 164] on icon "Mes siguiente" at bounding box center [196, 163] width 11 height 11
click at [157, 190] on button "1" at bounding box center [157, 197] width 15 height 15
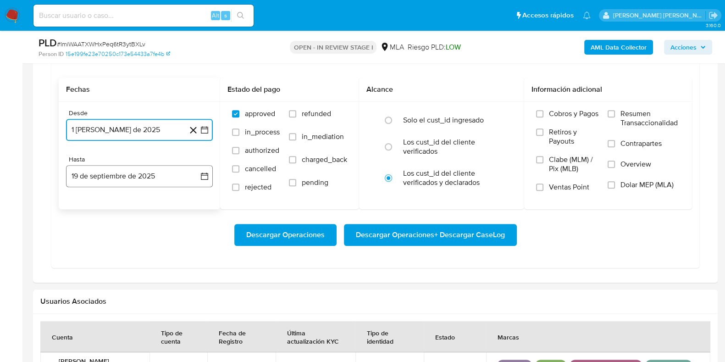
click at [150, 177] on button "19 de septiembre de 2025" at bounding box center [139, 176] width 147 height 22
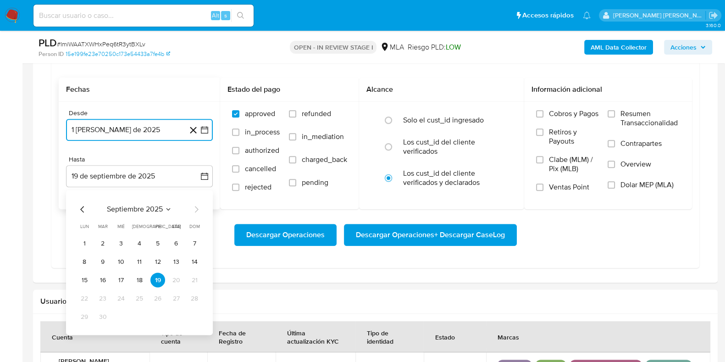
click at [80, 205] on icon "Mes anterior" at bounding box center [82, 209] width 11 height 11
click at [195, 315] on button "31" at bounding box center [194, 316] width 15 height 15
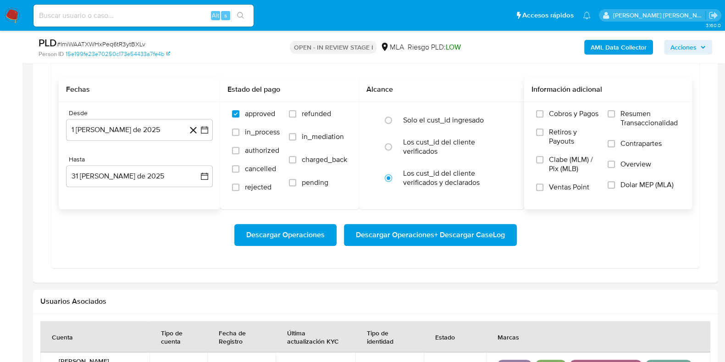
click at [608, 177] on label "Overview" at bounding box center [643, 170] width 72 height 21
click at [608, 168] on input "Overview" at bounding box center [610, 163] width 7 height 7
click at [610, 162] on input "Overview" at bounding box center [610, 163] width 7 height 7
click at [610, 185] on input "Dolar MEP (MLA)" at bounding box center [610, 184] width 7 height 7
click at [452, 232] on span "Descargar Operaciones + Descargar CaseLog" at bounding box center [430, 235] width 149 height 20
